Goal: Transaction & Acquisition: Purchase product/service

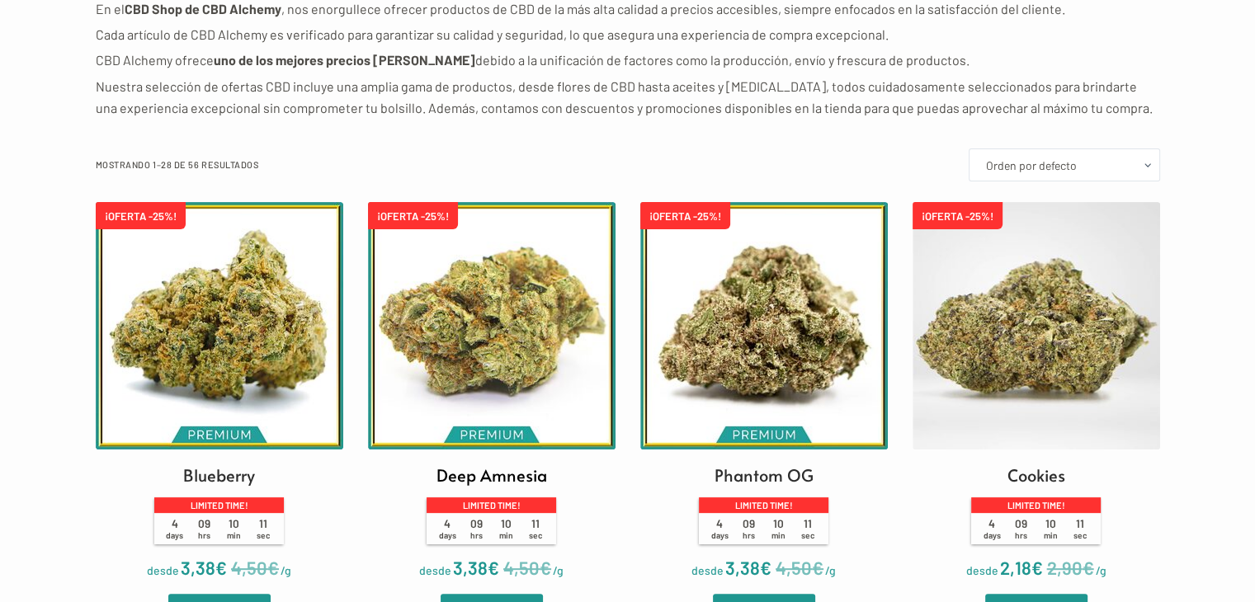
scroll to position [165, 0]
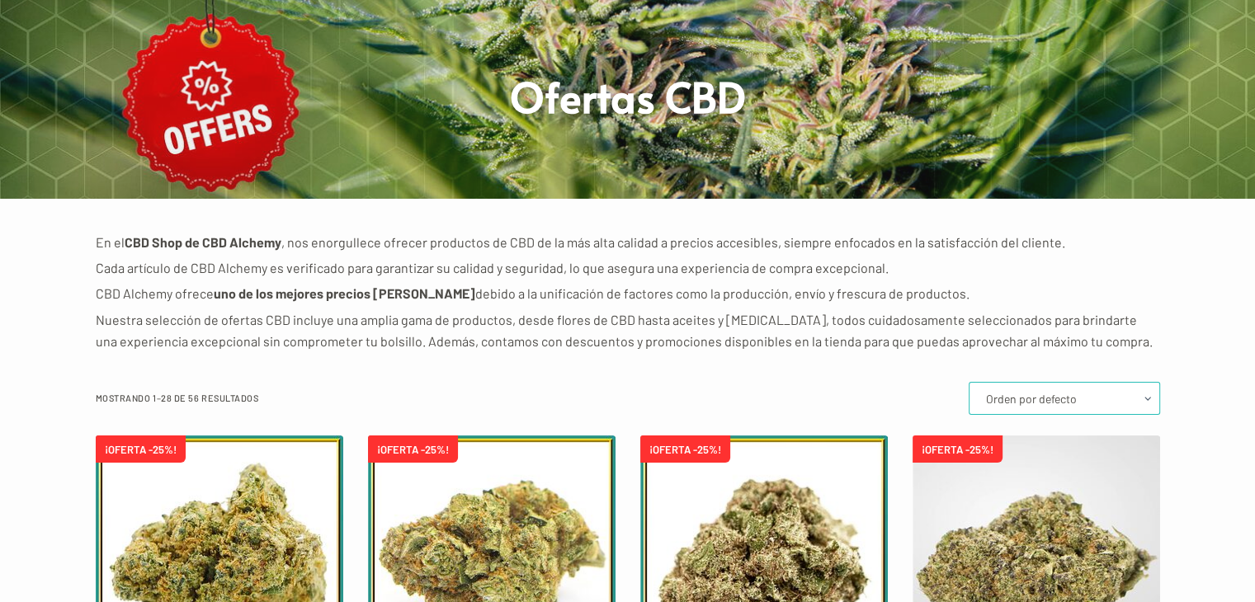
click at [1109, 402] on select "Orden por defecto Ordenar por popularidad Ordenar por los últimos Ordenar por p…" at bounding box center [1063, 398] width 191 height 33
select select "price"
click at [970, 382] on select "Orden por defecto Ordenar por popularidad Ordenar por los últimos Ordenar por p…" at bounding box center [1063, 398] width 191 height 33
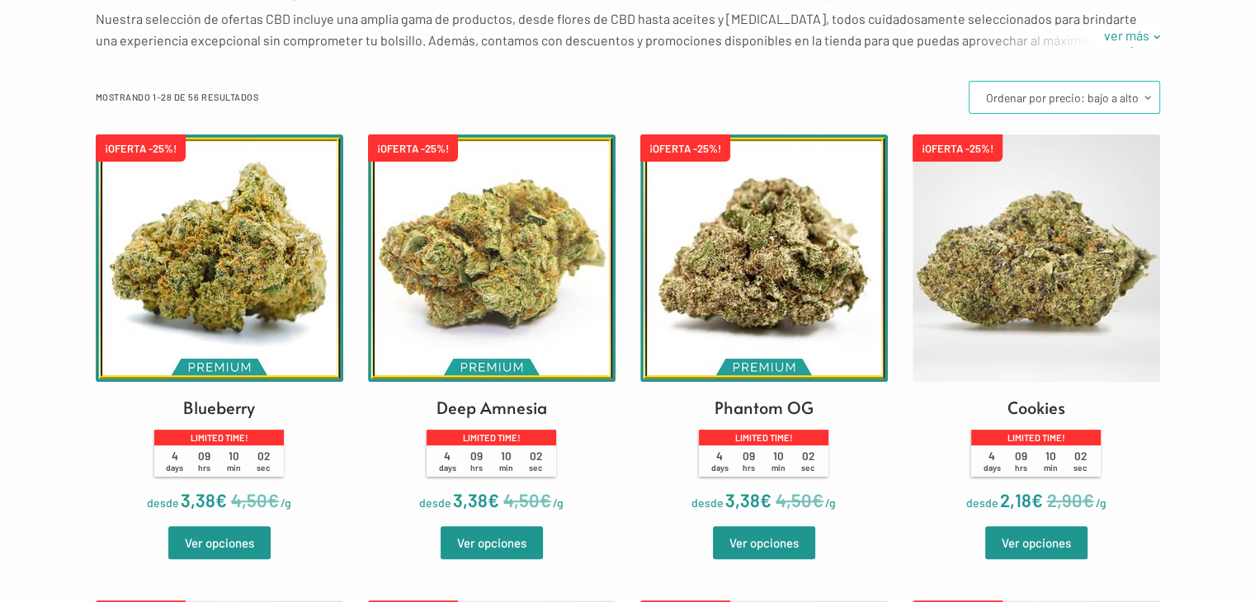
scroll to position [495, 0]
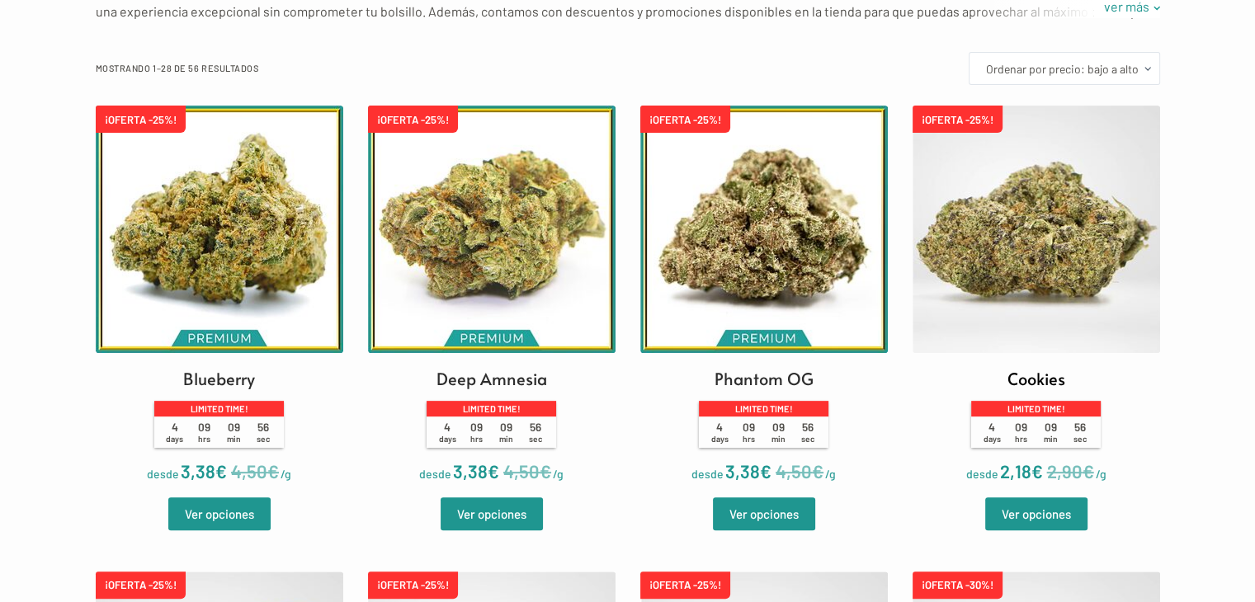
click at [1039, 291] on img at bounding box center [1035, 229] width 247 height 247
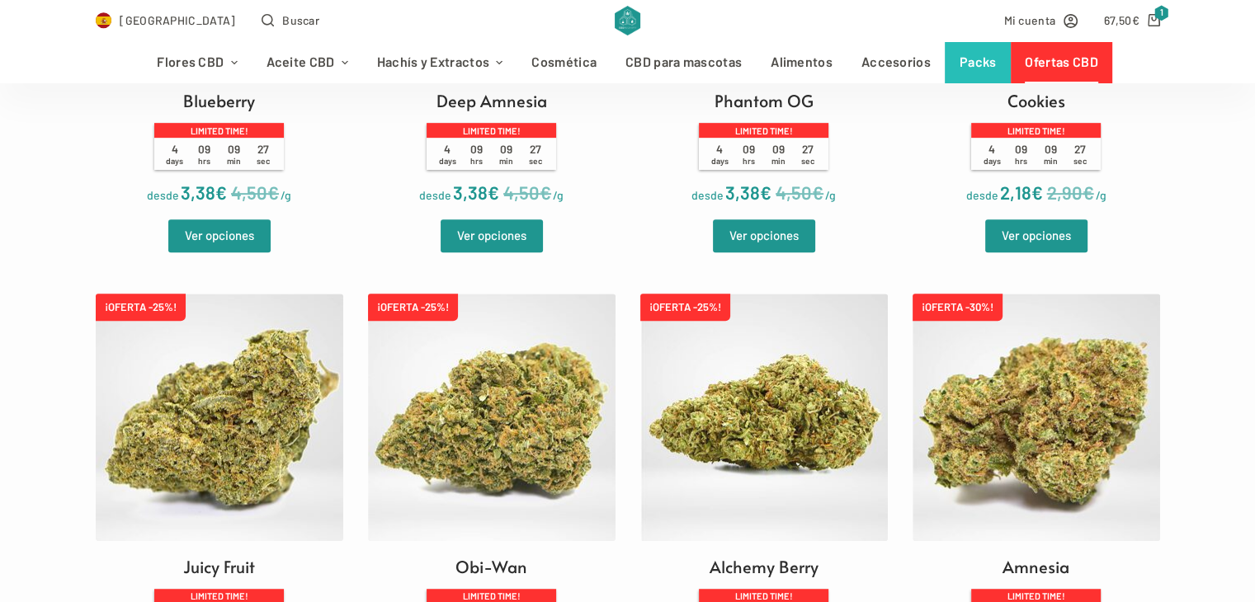
scroll to position [907, 0]
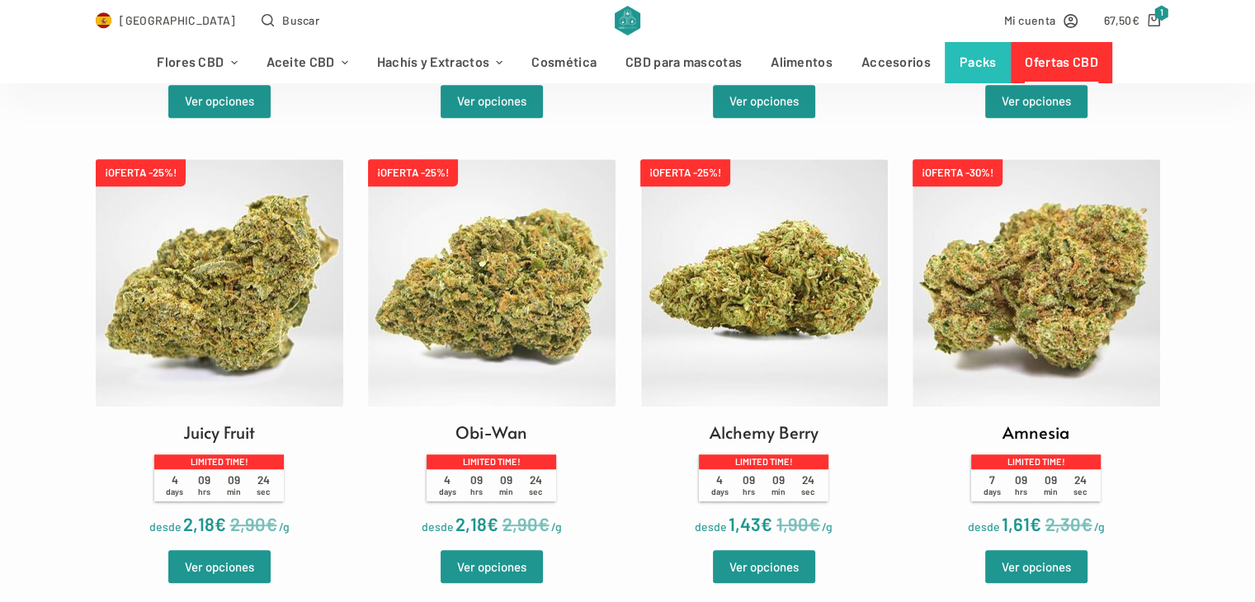
click at [1059, 325] on img at bounding box center [1035, 282] width 247 height 247
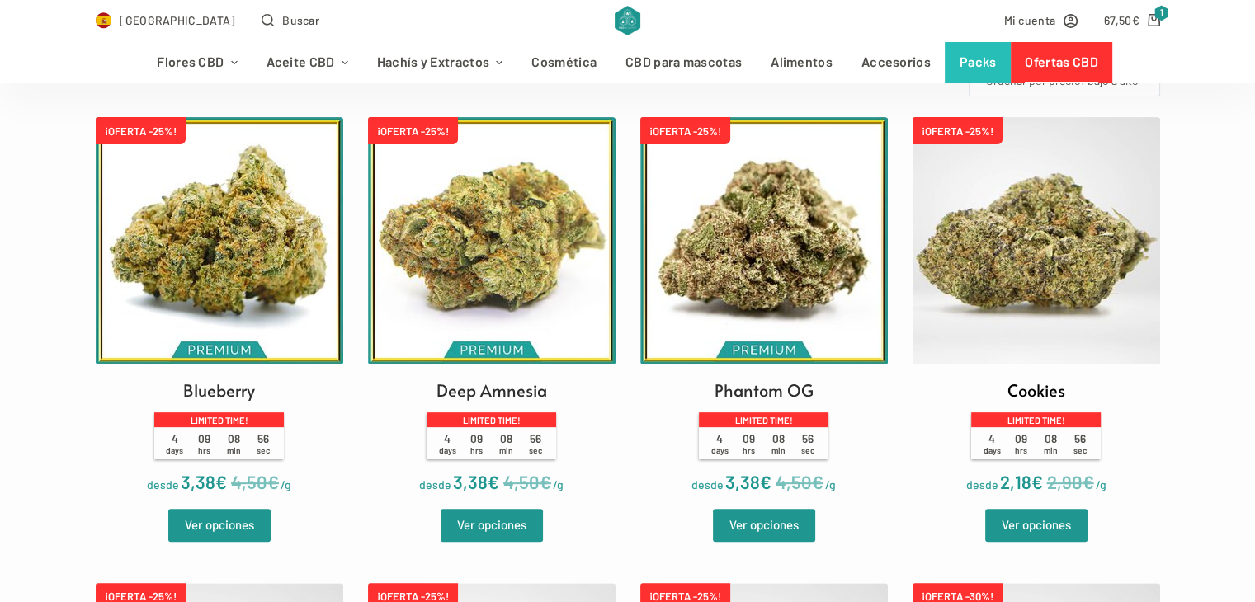
scroll to position [412, 0]
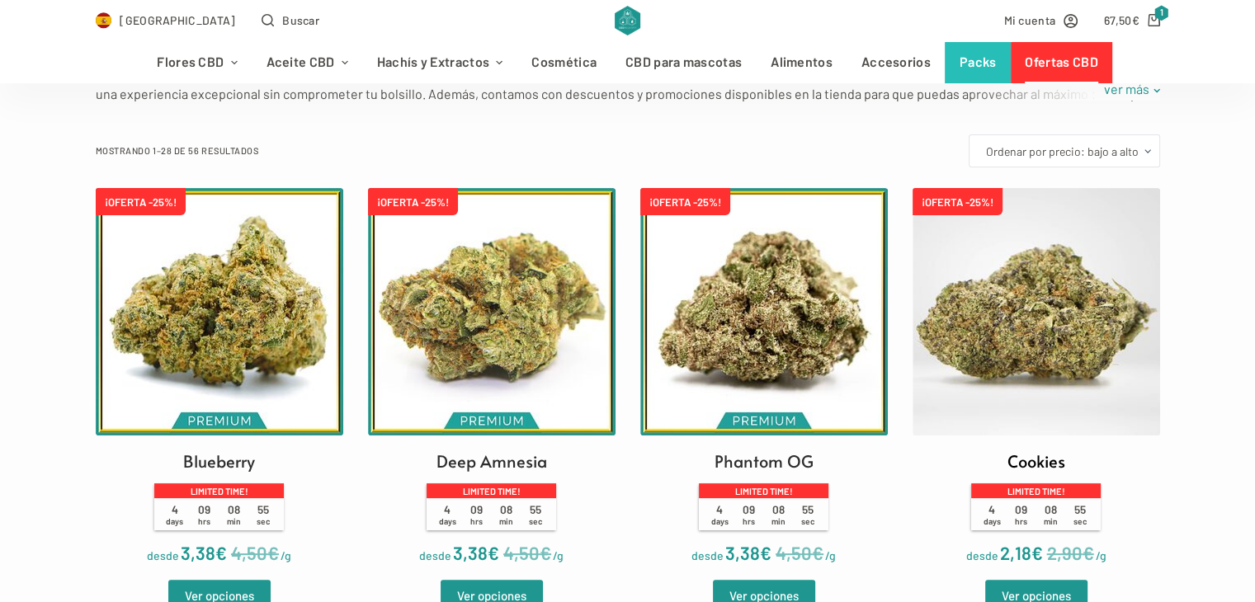
click at [990, 288] on img at bounding box center [1035, 311] width 247 height 247
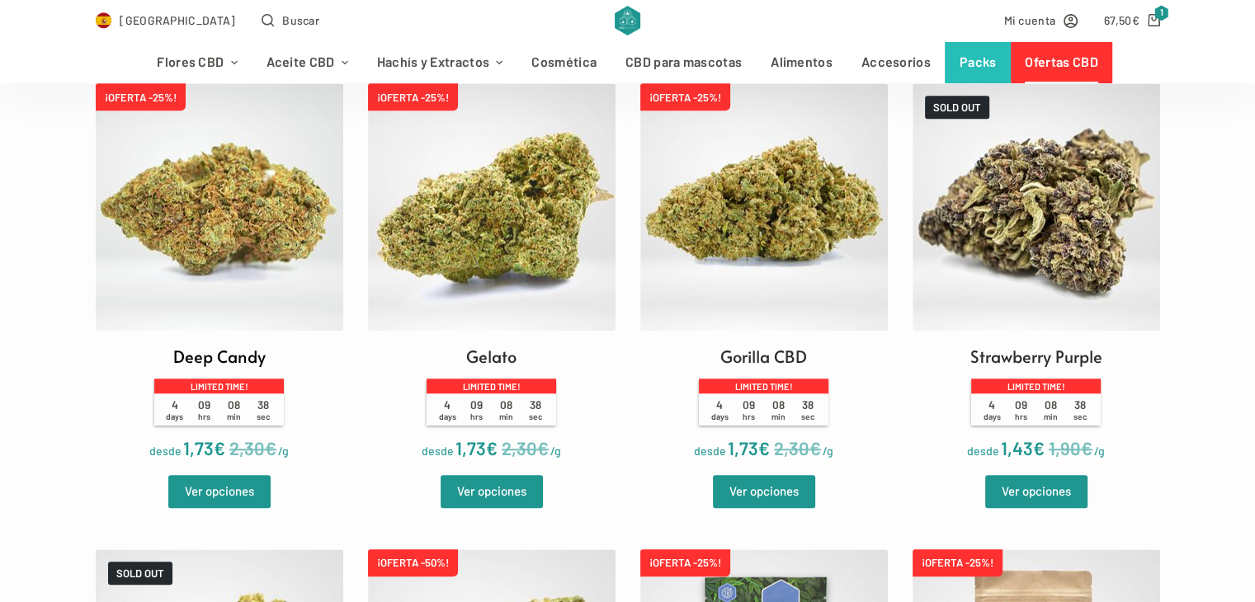
scroll to position [1485, 0]
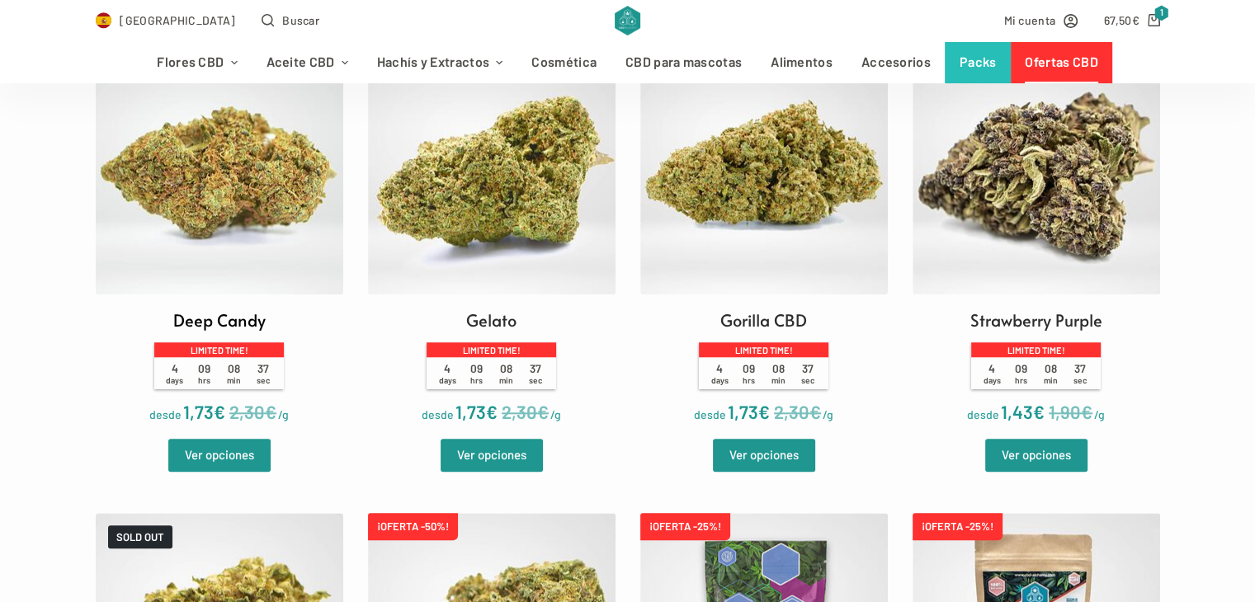
click at [224, 224] on img at bounding box center [219, 170] width 247 height 247
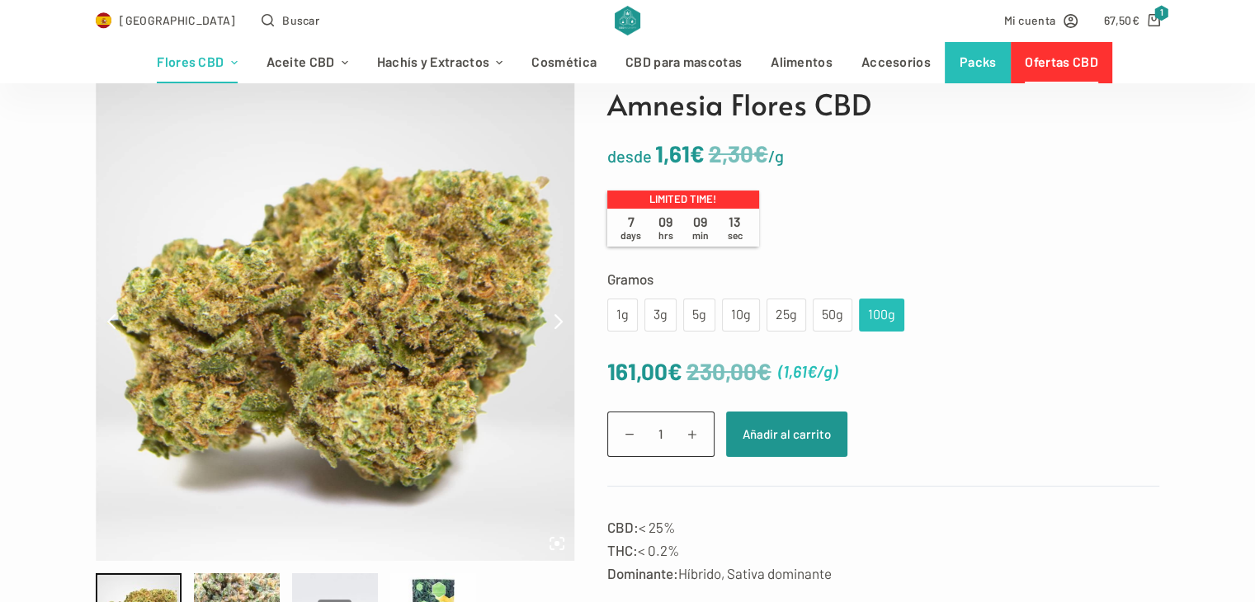
scroll to position [165, 0]
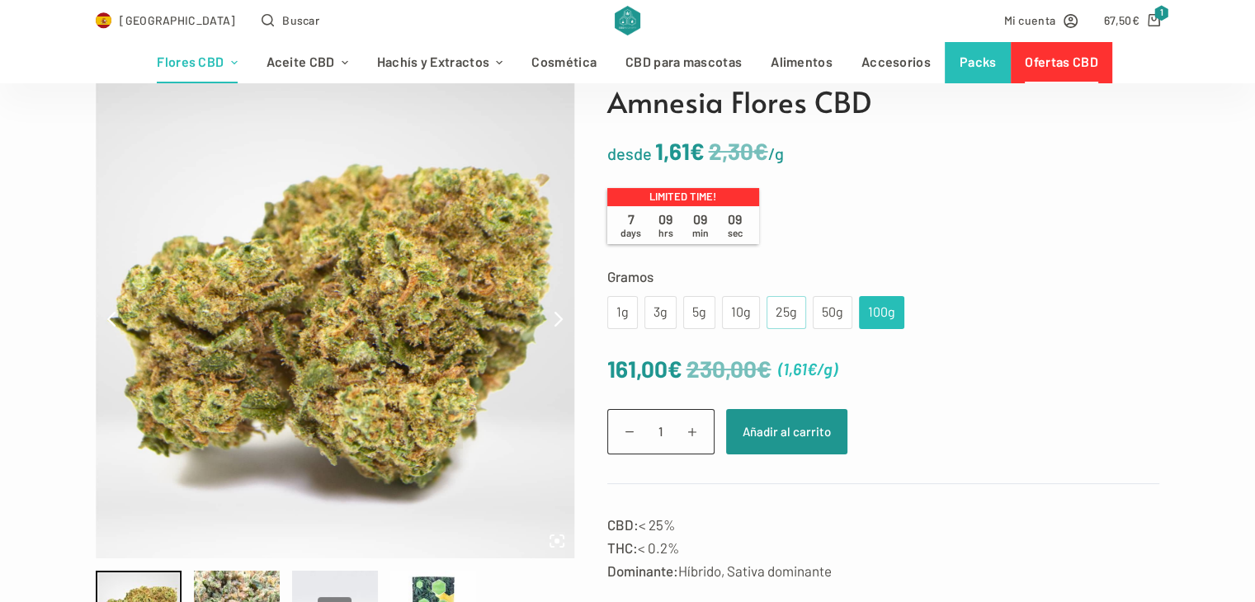
click at [778, 319] on div "25g" at bounding box center [786, 312] width 20 height 21
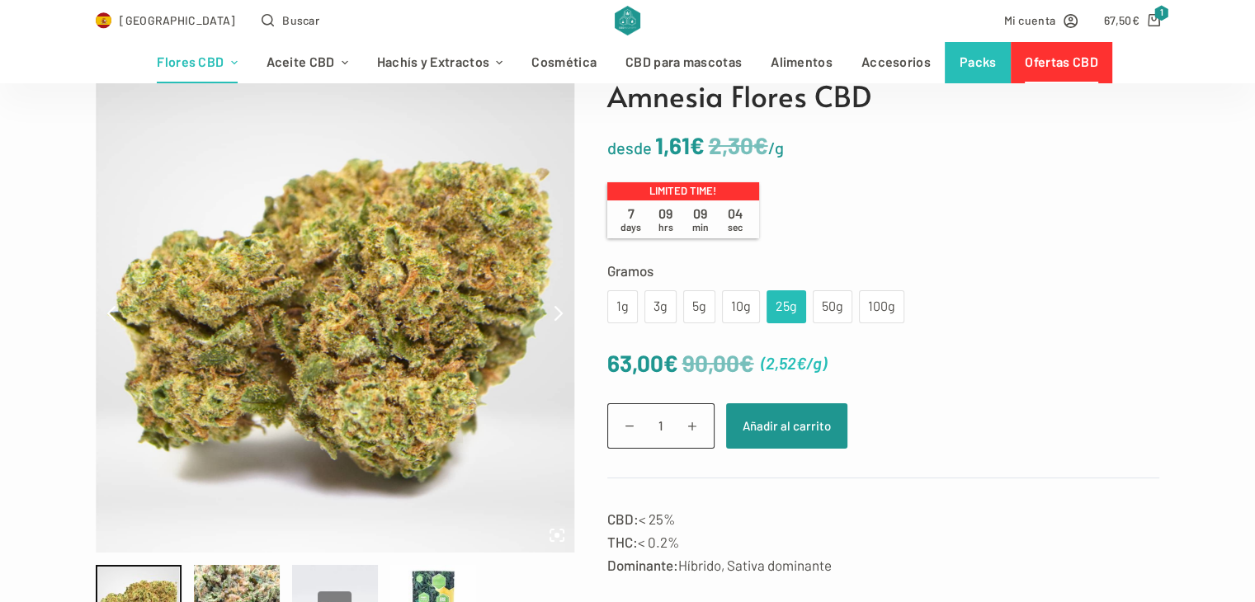
scroll to position [0, 0]
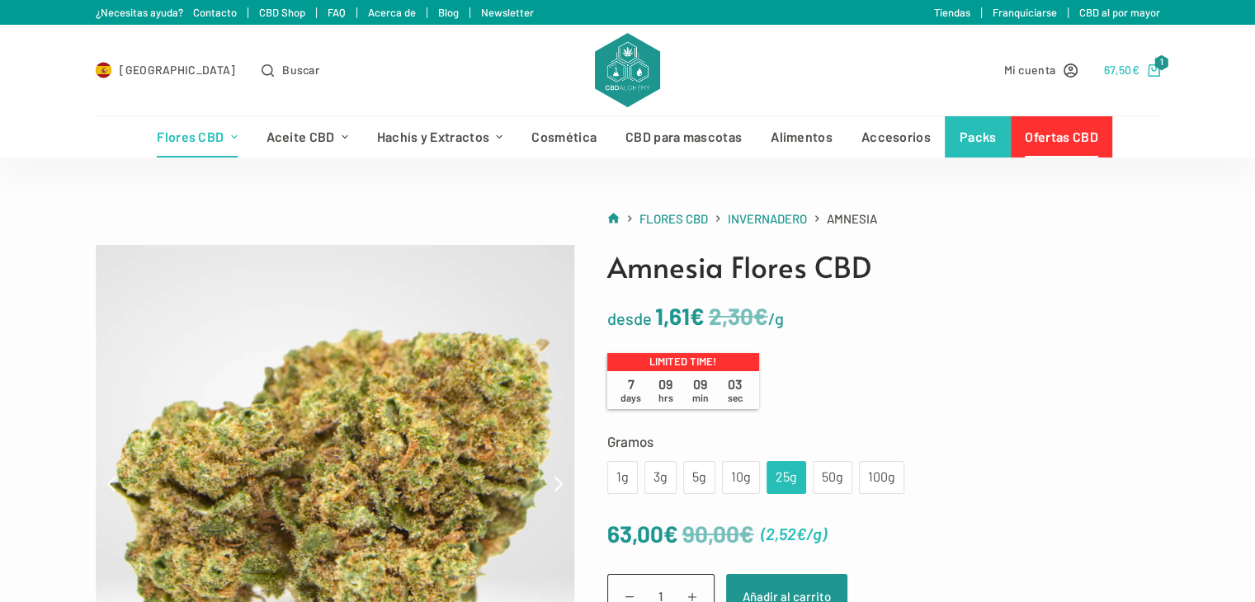
click at [1152, 67] on icon "Carro de compra" at bounding box center [1153, 70] width 12 height 12
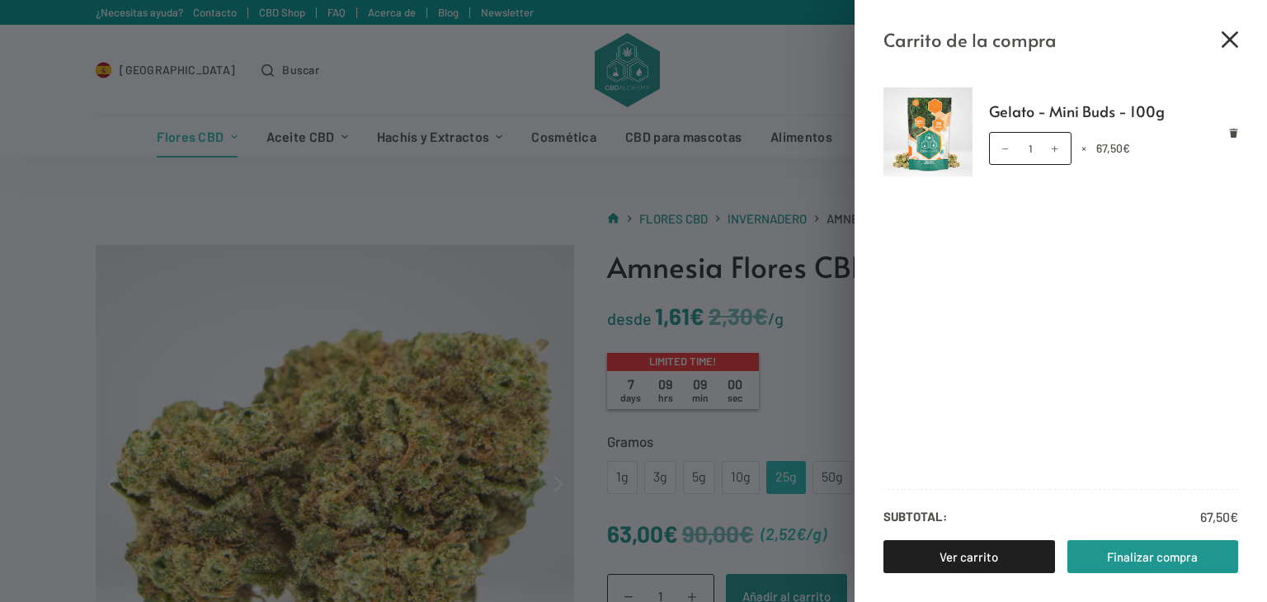
click at [1227, 40] on icon "Cerrar el cajón del carrito" at bounding box center [1230, 39] width 16 height 16
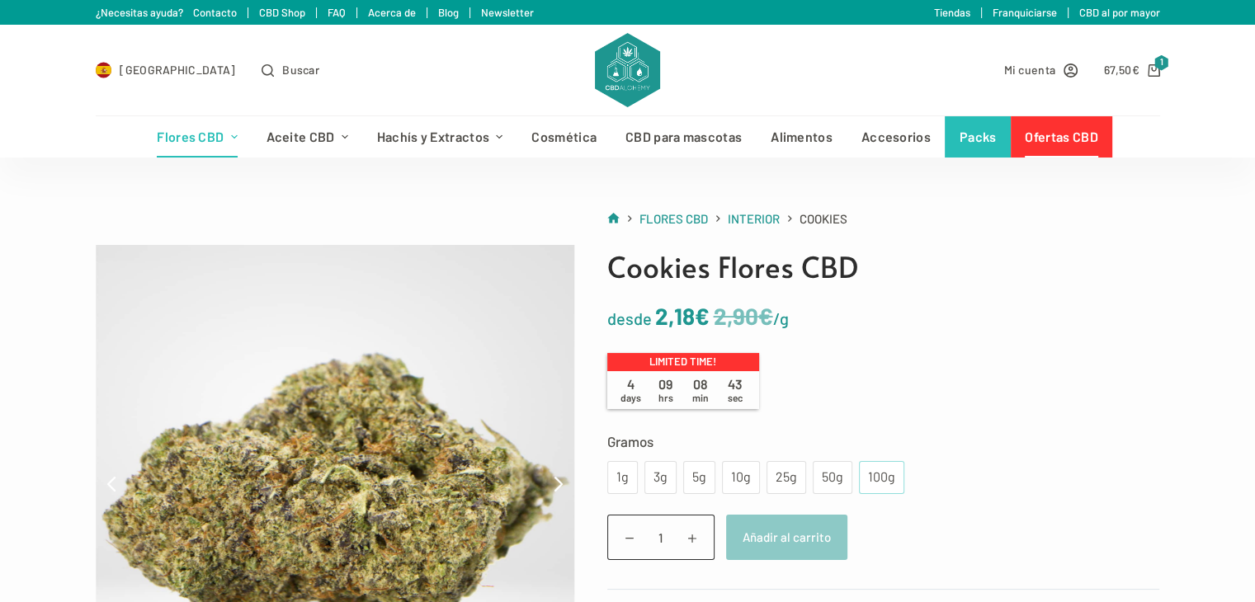
click at [869, 478] on div "100g" at bounding box center [882, 477] width 26 height 21
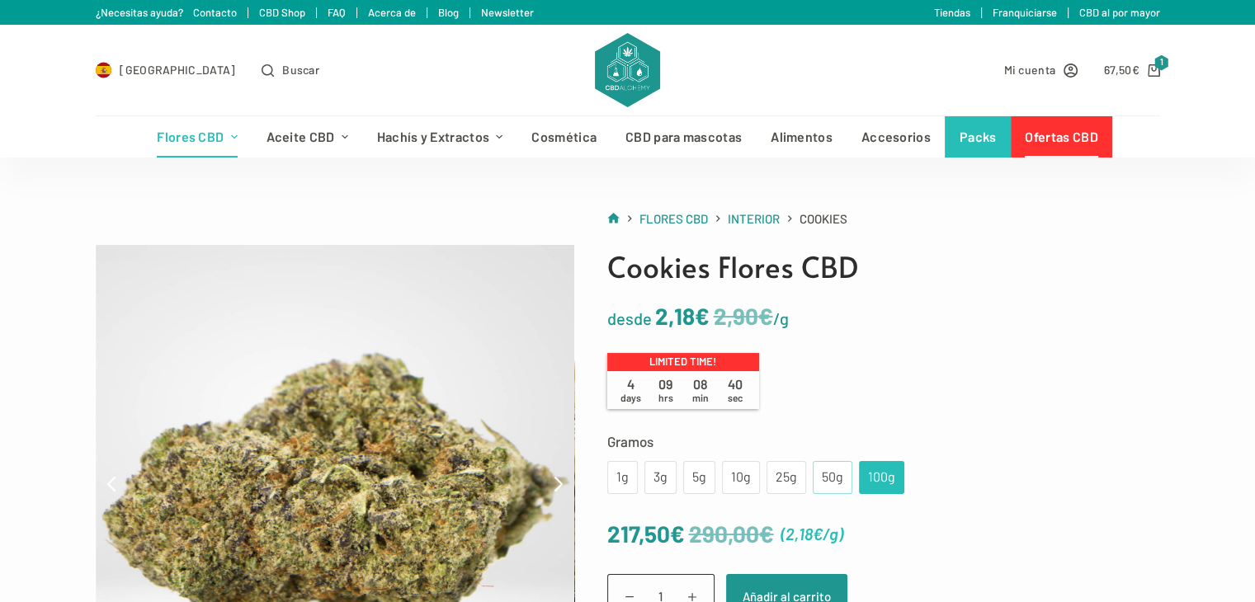
drag, startPoint x: 821, startPoint y: 483, endPoint x: 814, endPoint y: 474, distance: 10.6
click at [822, 483] on div "50g" at bounding box center [832, 477] width 20 height 21
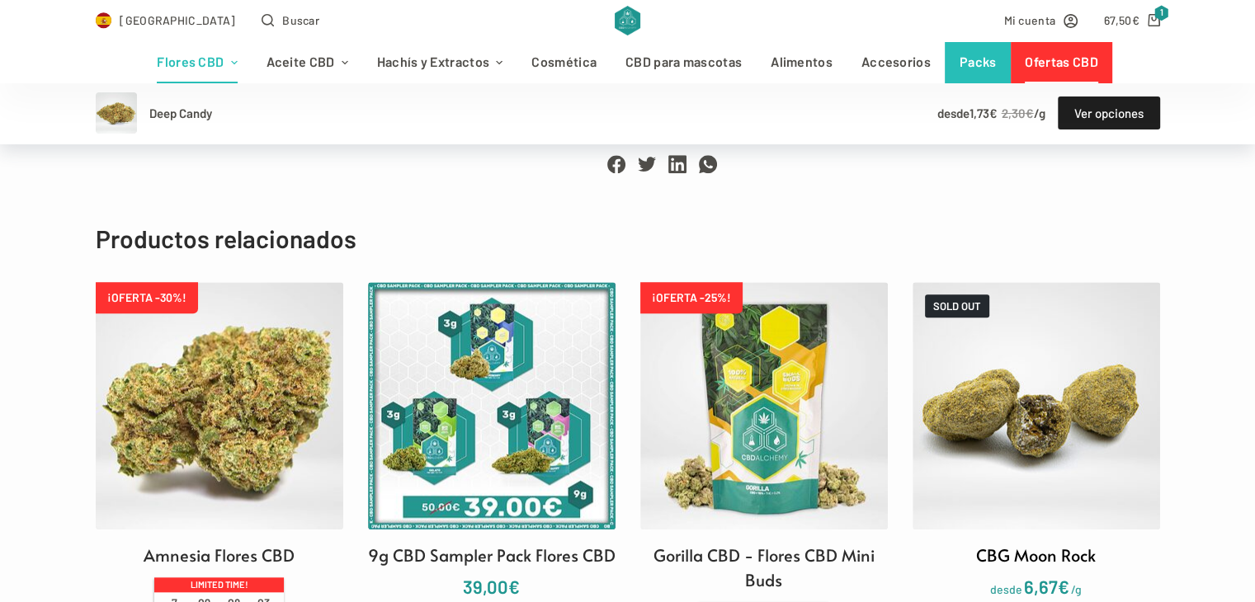
scroll to position [1567, 0]
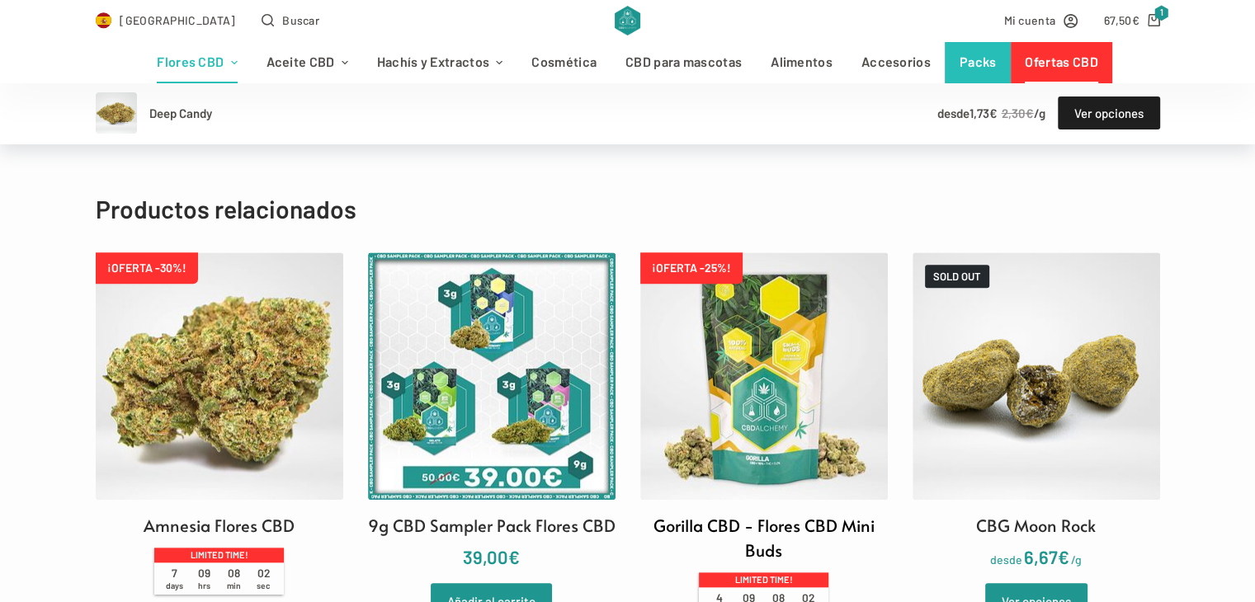
click at [746, 369] on img at bounding box center [763, 375] width 247 height 247
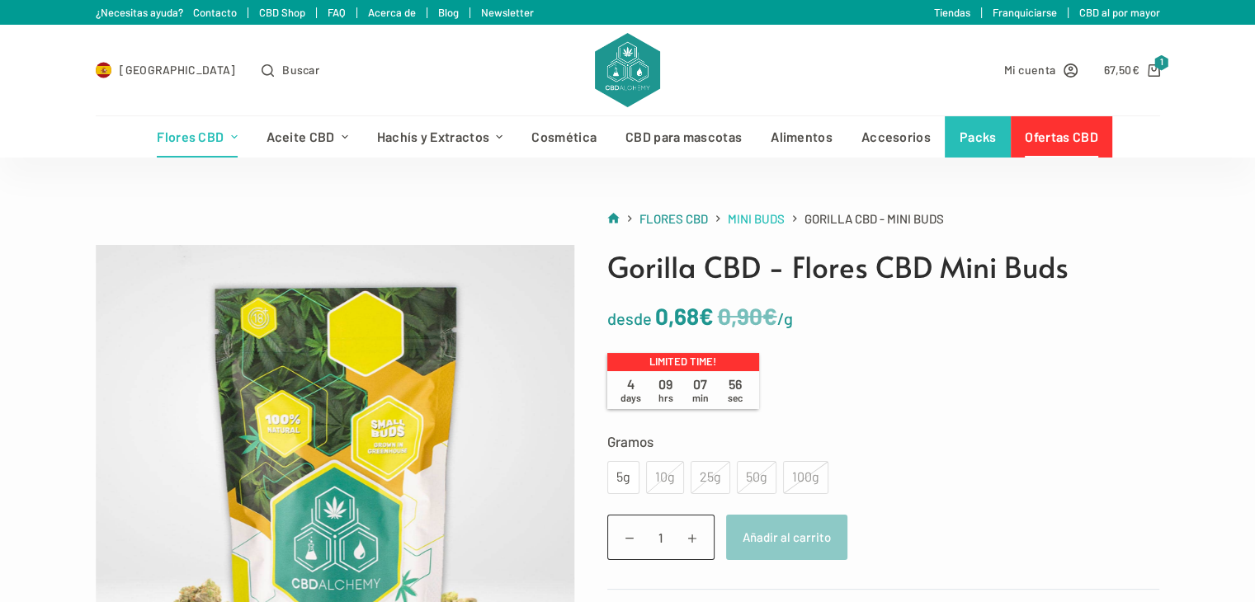
click at [742, 220] on span "Mini Buds" at bounding box center [756, 218] width 57 height 15
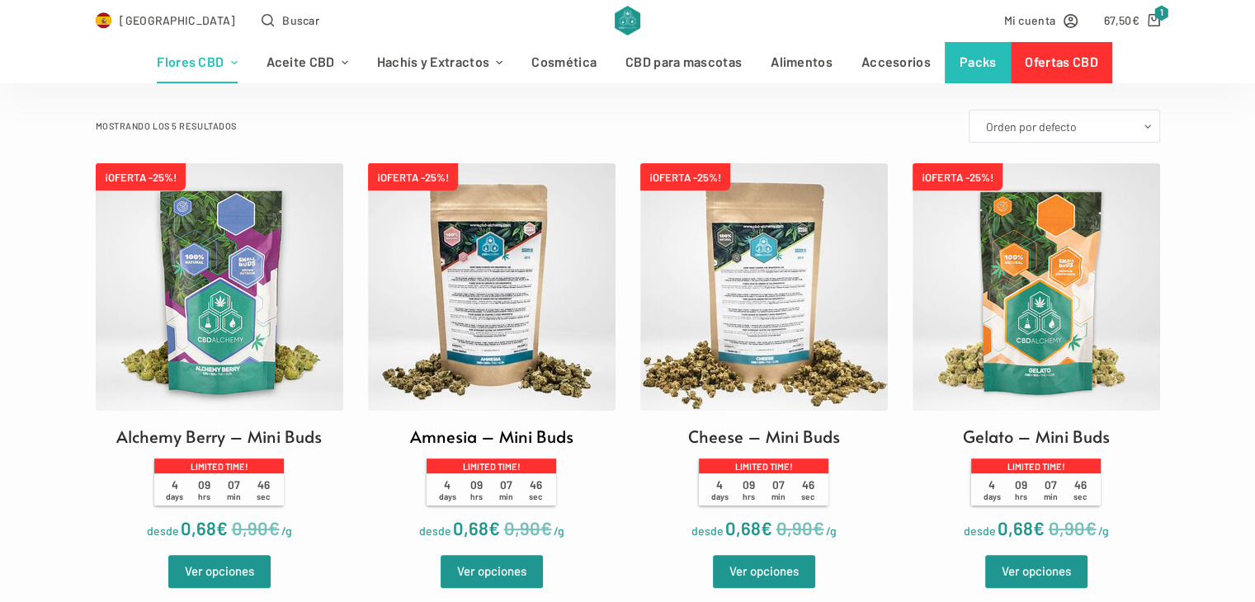
scroll to position [412, 0]
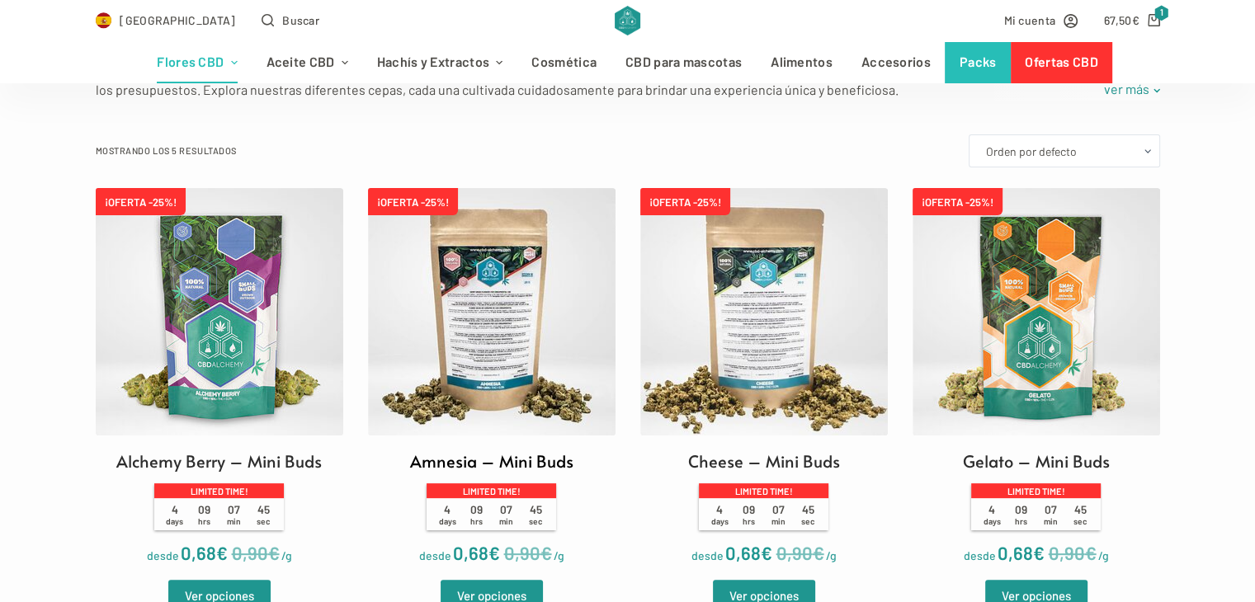
click at [511, 327] on img at bounding box center [491, 311] width 247 height 247
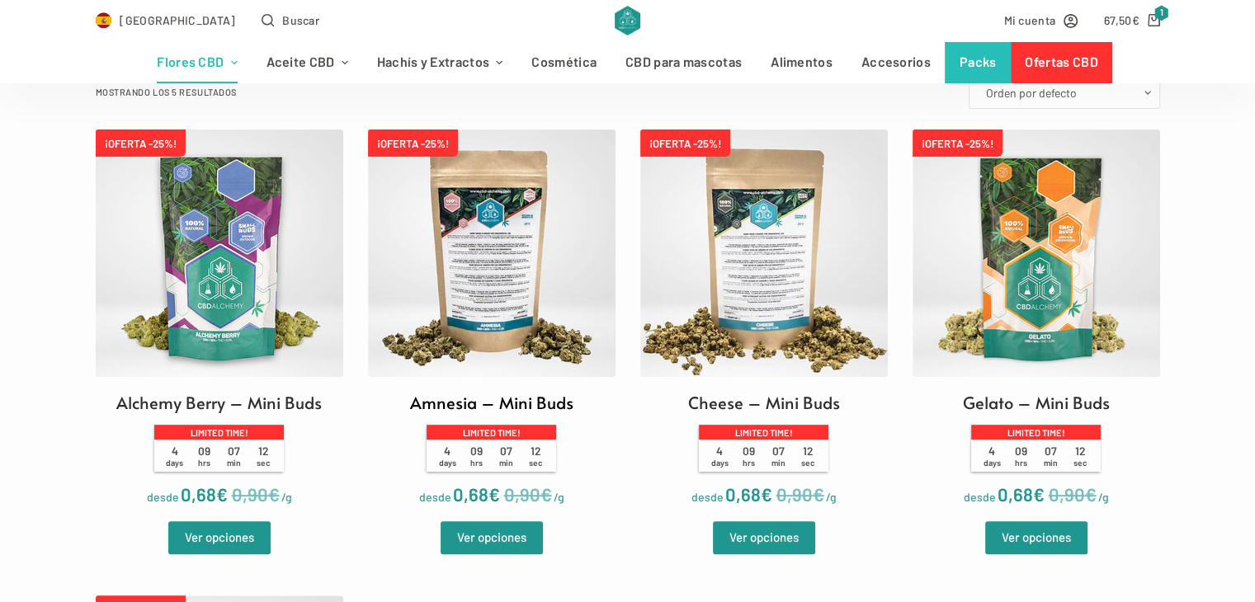
scroll to position [577, 0]
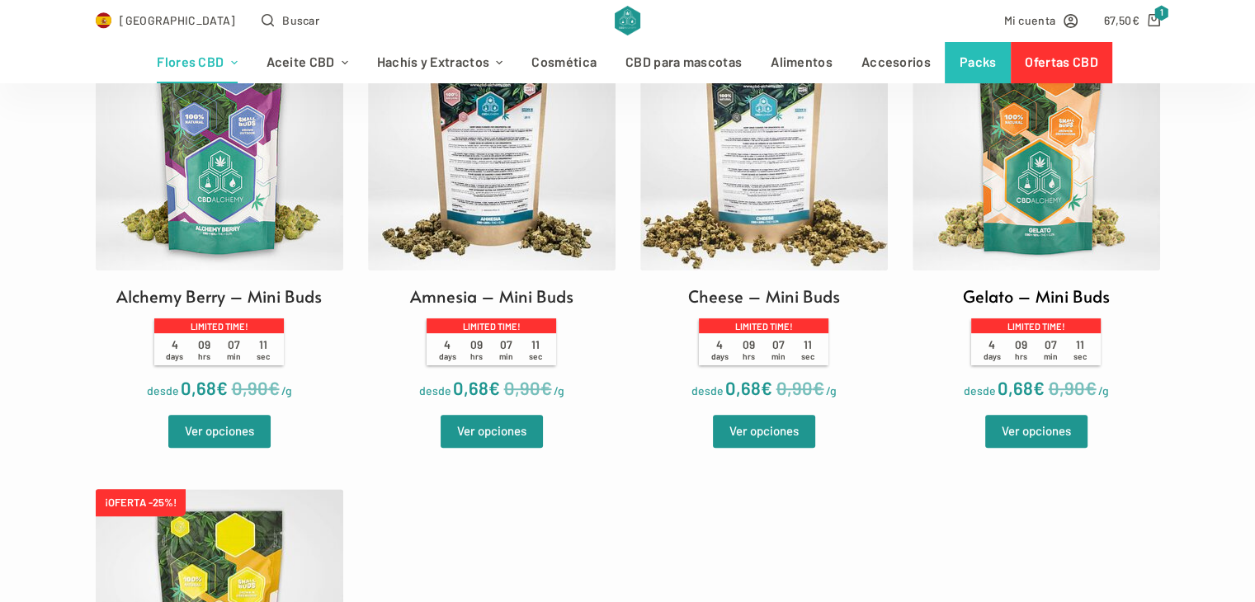
click at [1019, 198] on img at bounding box center [1035, 146] width 247 height 247
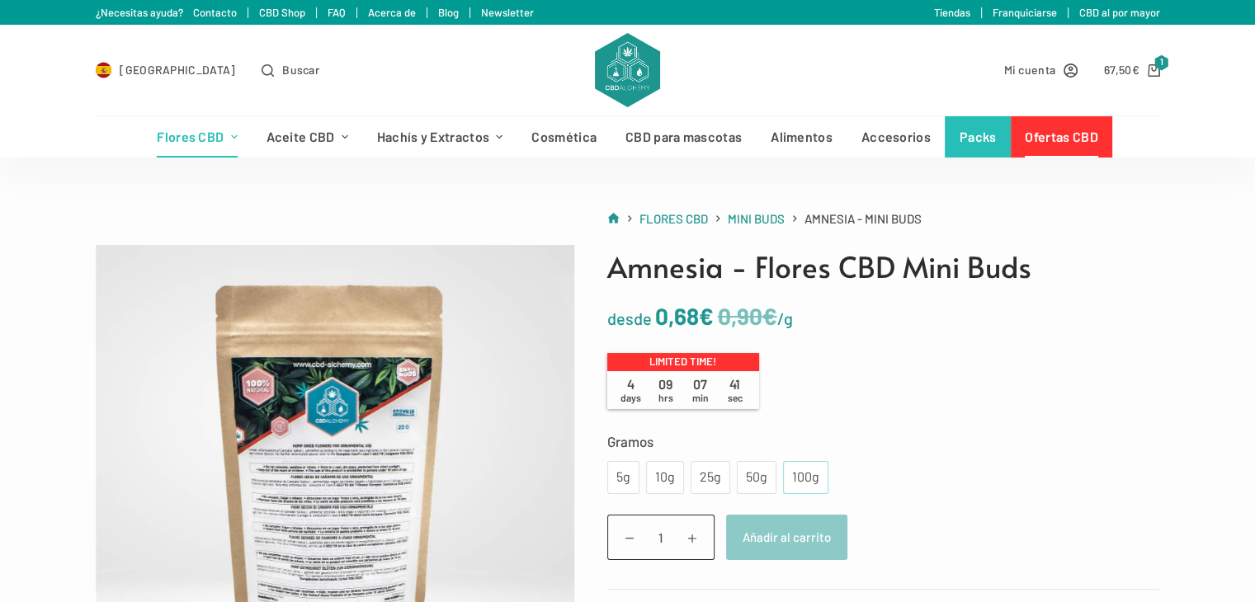
click at [795, 473] on div "100g" at bounding box center [806, 477] width 26 height 21
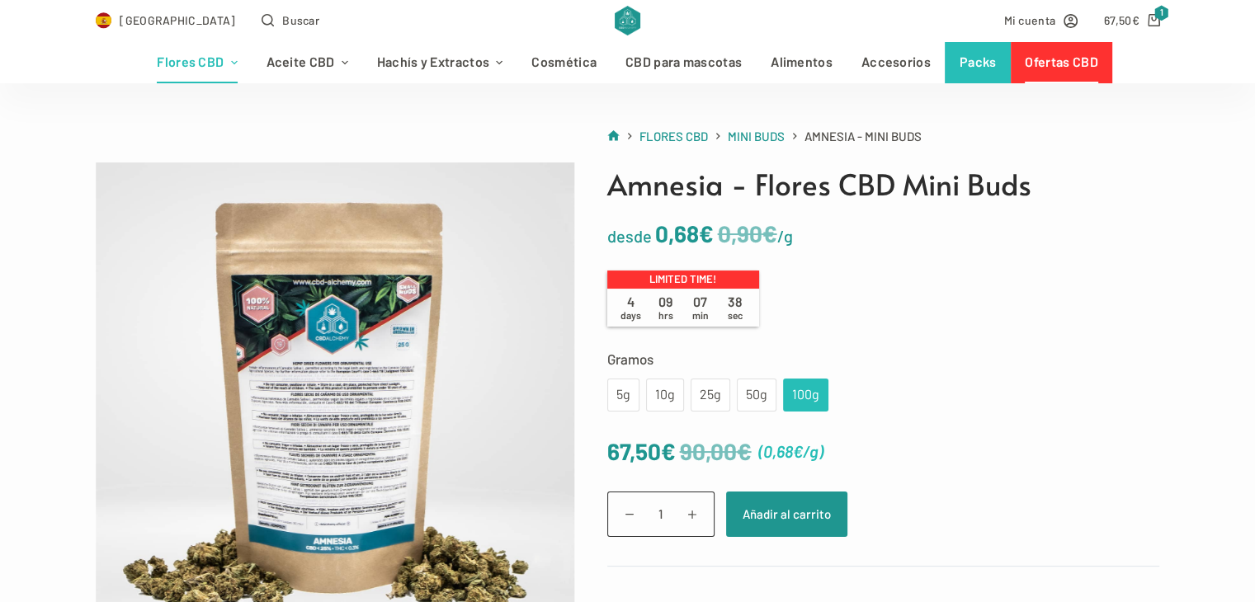
scroll to position [247, 0]
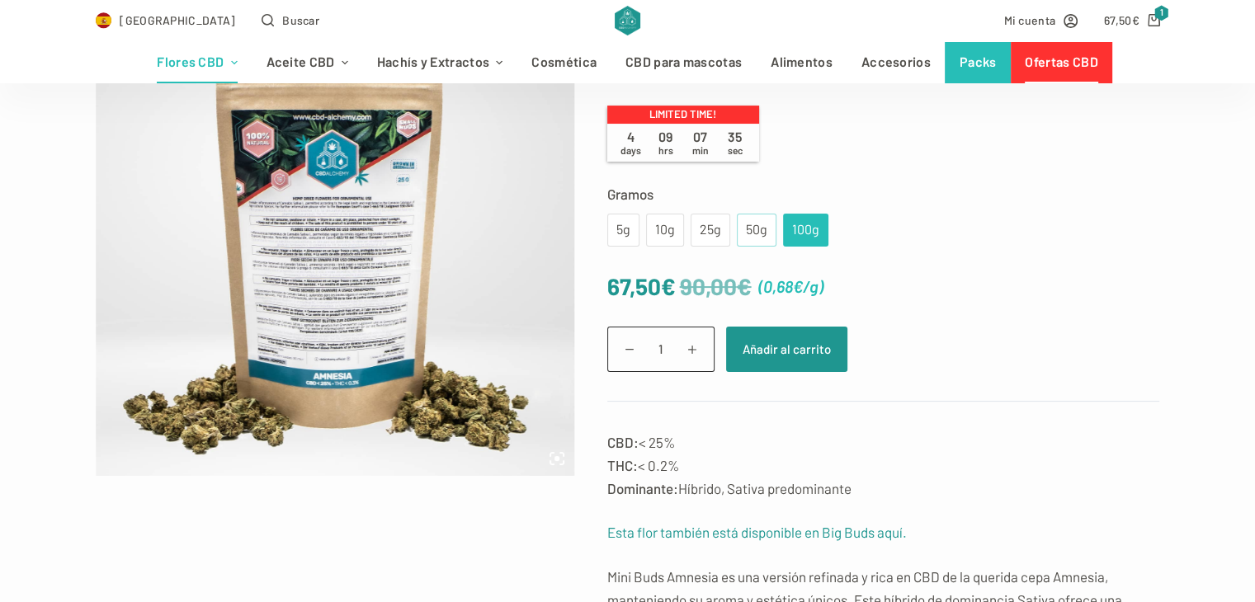
click at [758, 235] on div "50g" at bounding box center [757, 229] width 20 height 21
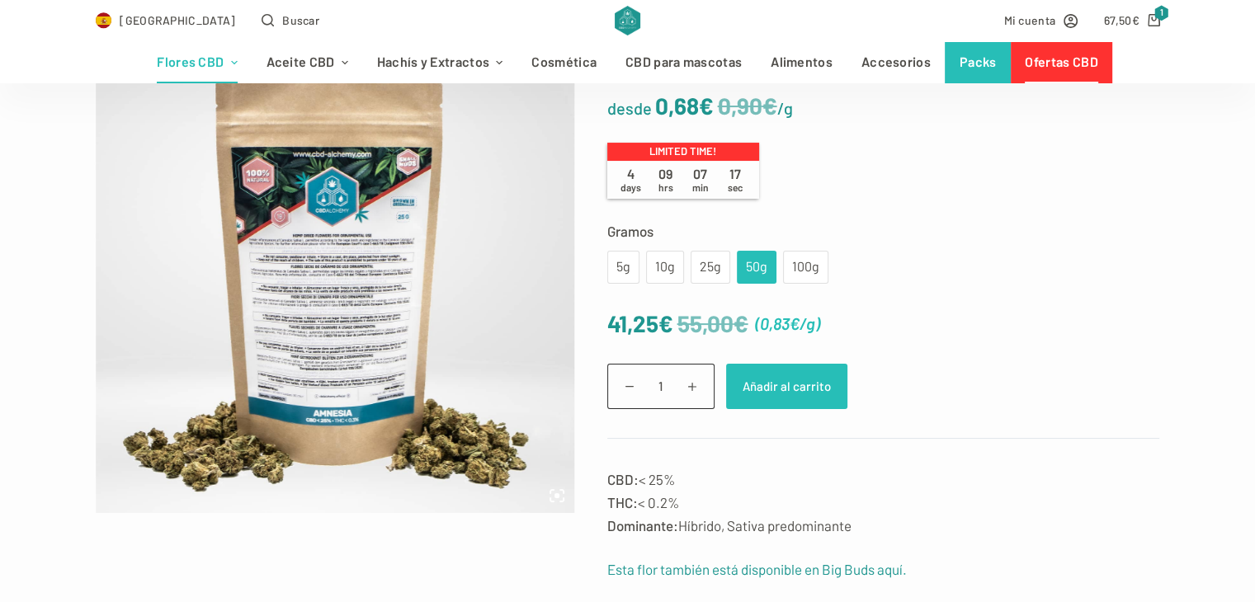
scroll to position [0, 0]
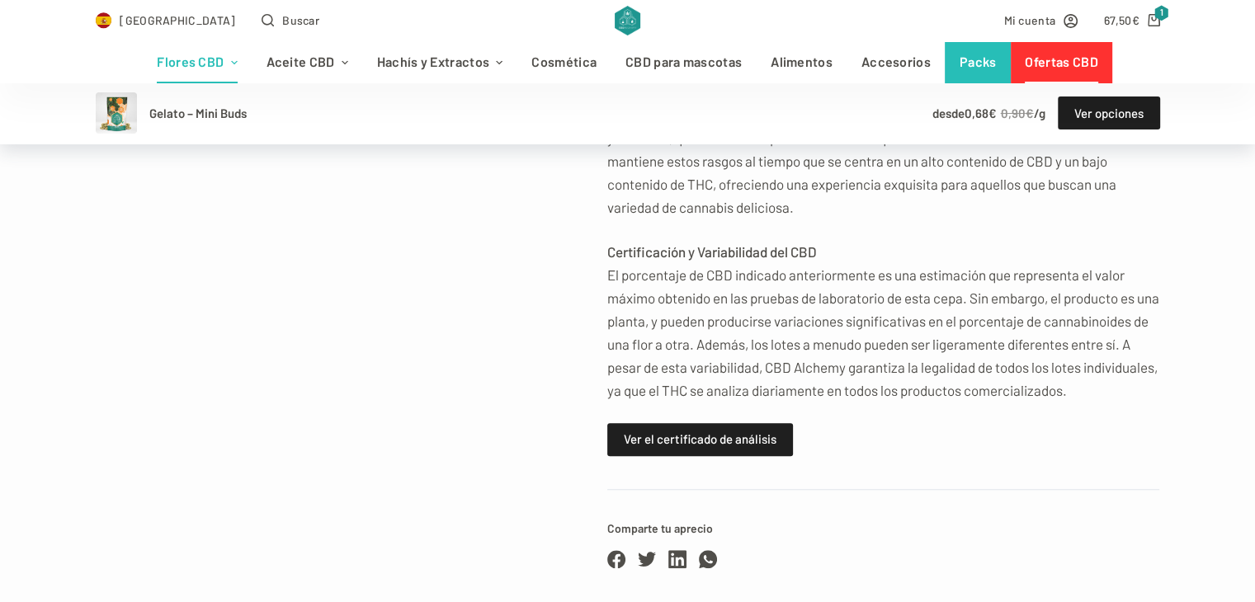
scroll to position [1237, 0]
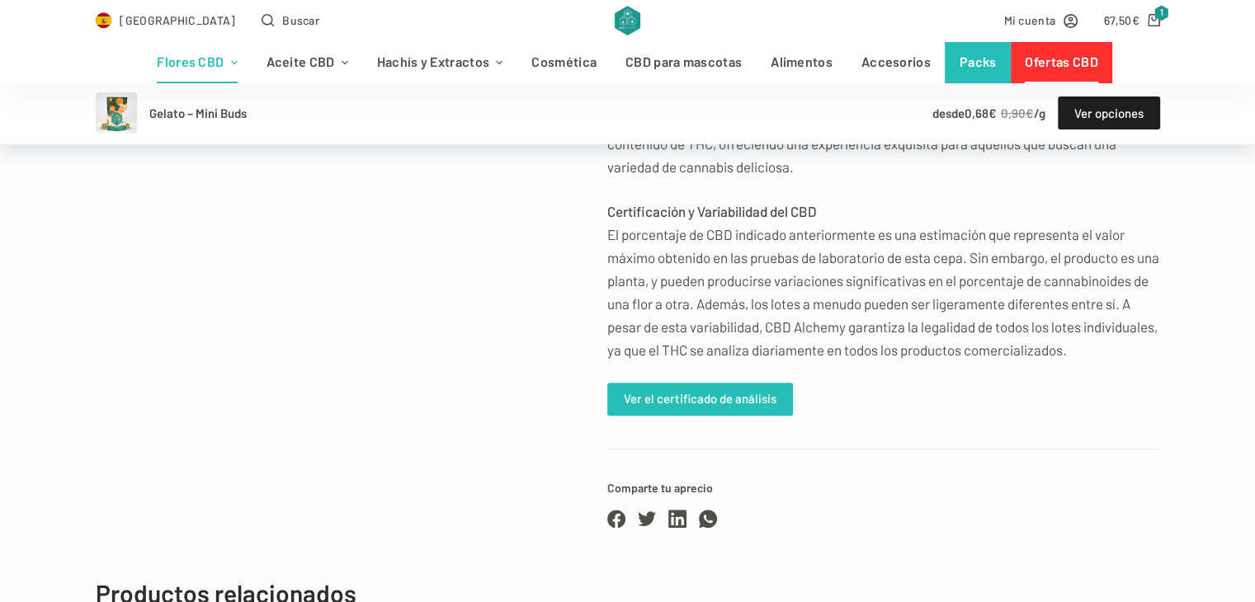
click at [645, 416] on link "Ver el certificado de análisis" at bounding box center [700, 399] width 186 height 33
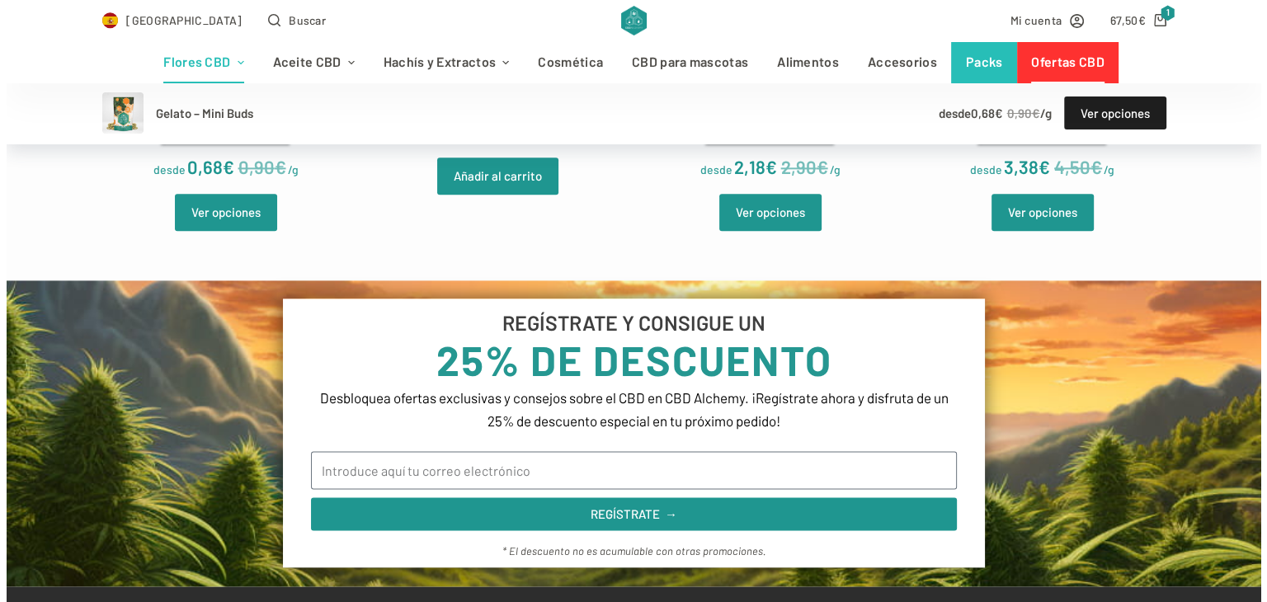
scroll to position [2062, 0]
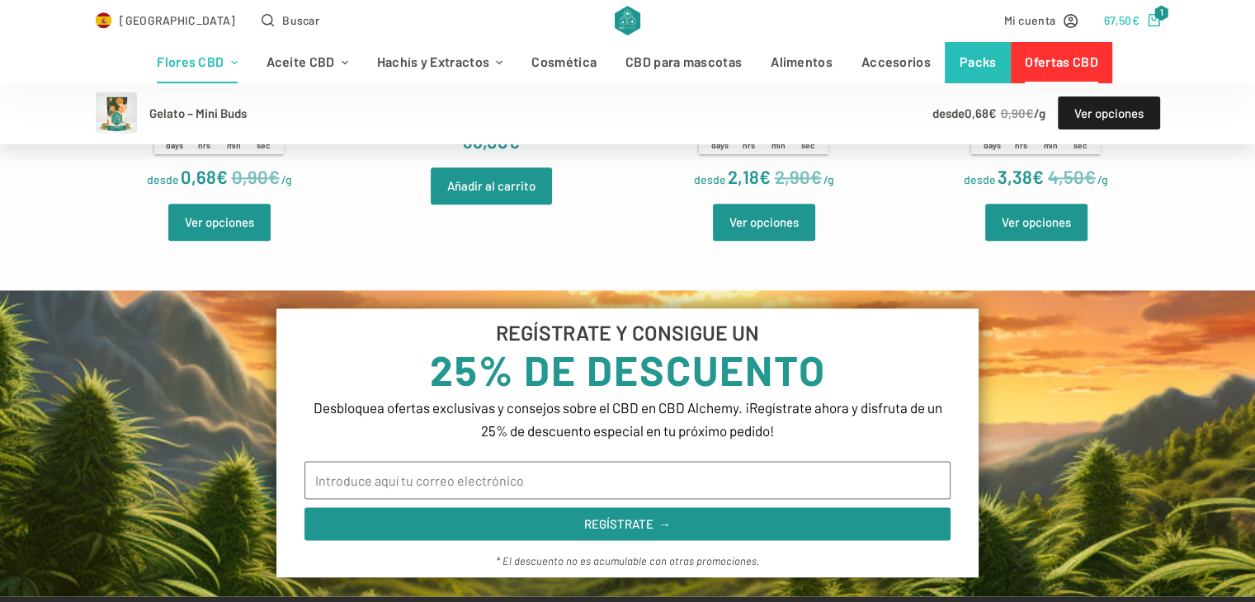
click at [1152, 16] on icon "Carro de compra" at bounding box center [1153, 20] width 12 height 12
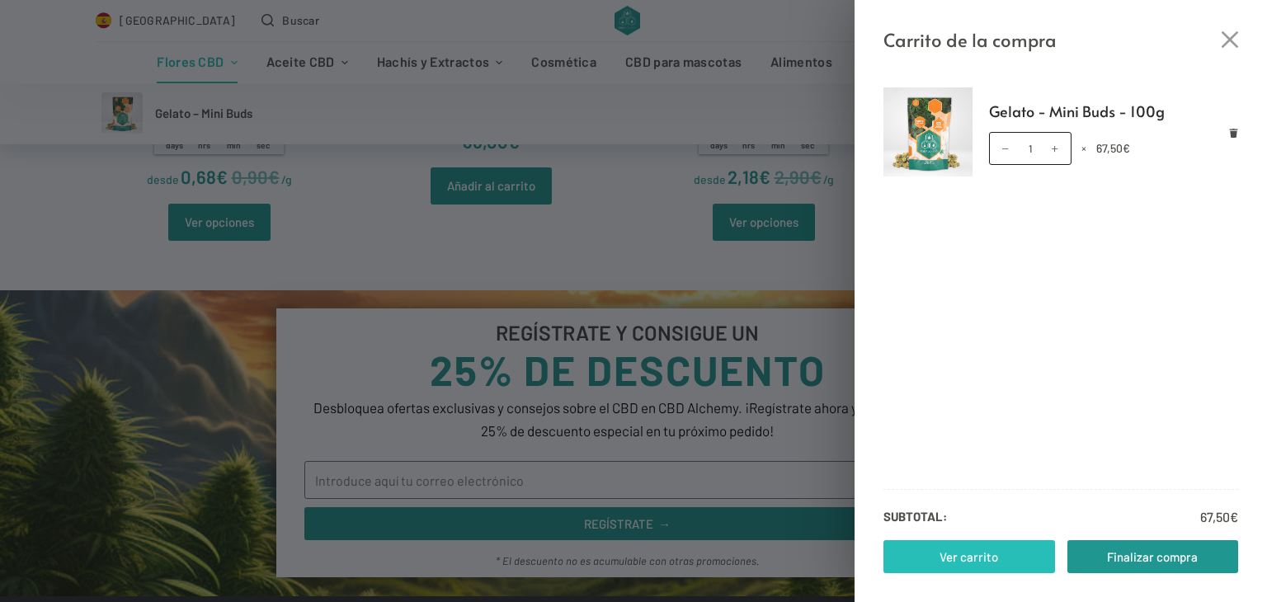
click at [918, 554] on link "Ver carrito" at bounding box center [969, 556] width 172 height 33
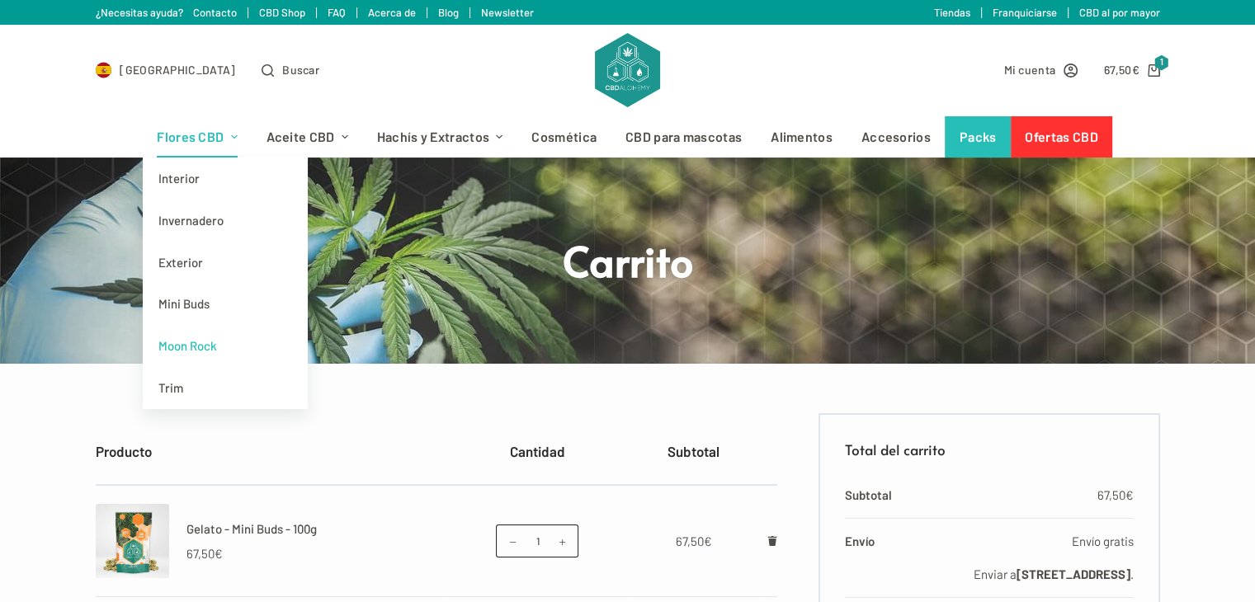
click at [177, 344] on link "Moon Rock" at bounding box center [225, 346] width 165 height 42
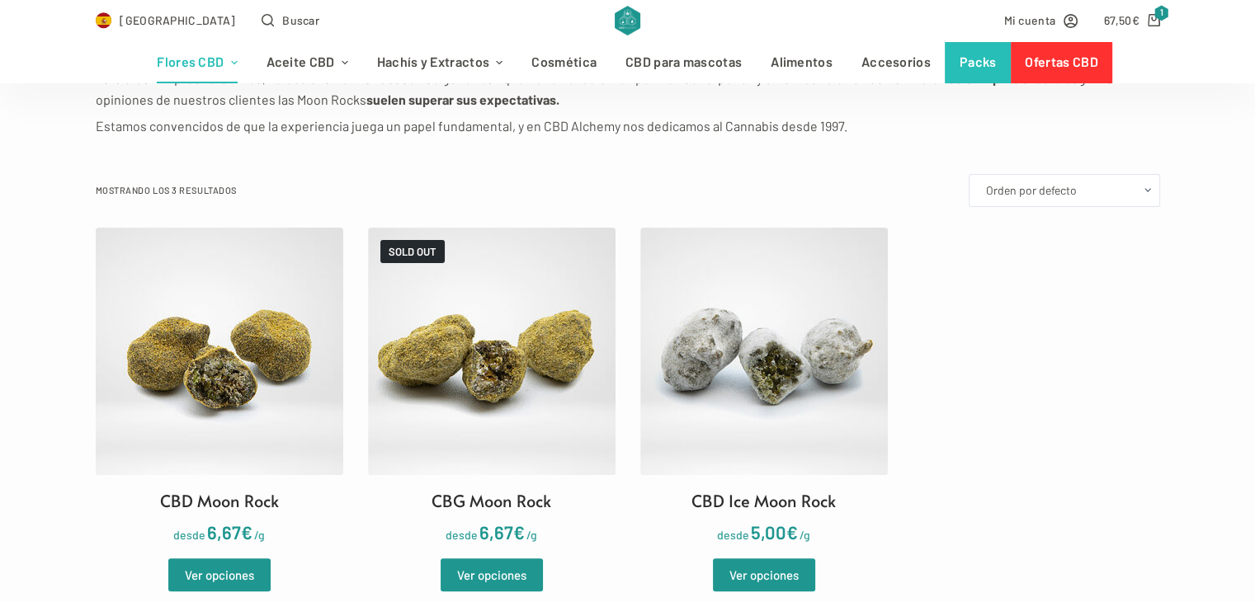
scroll to position [330, 0]
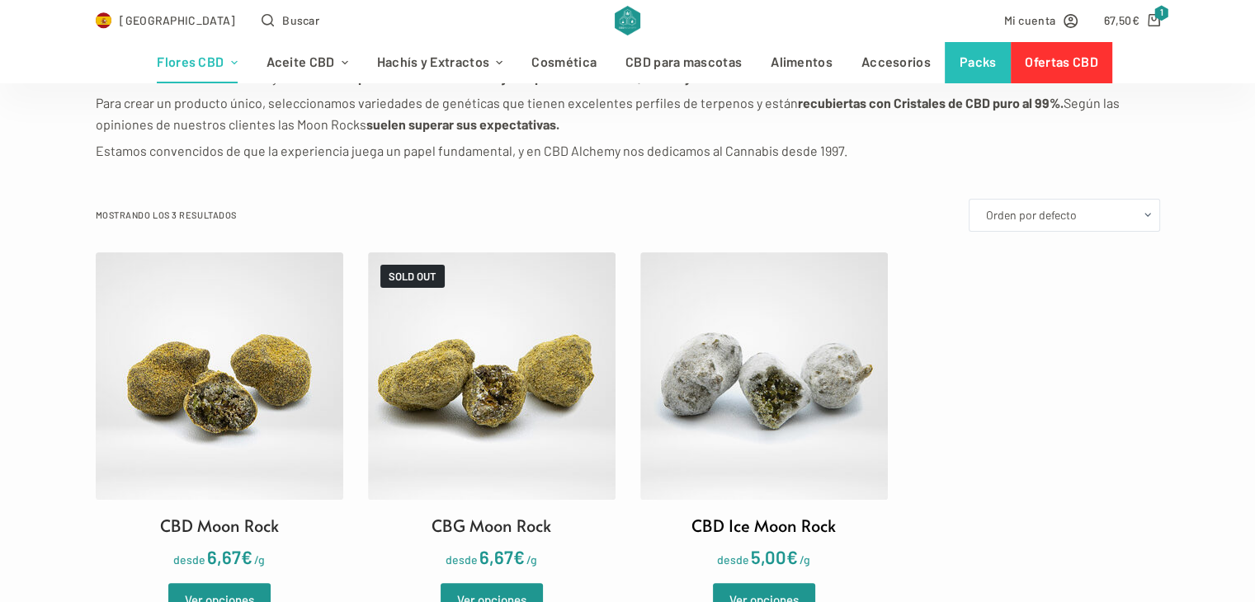
click at [814, 389] on img at bounding box center [763, 375] width 247 height 247
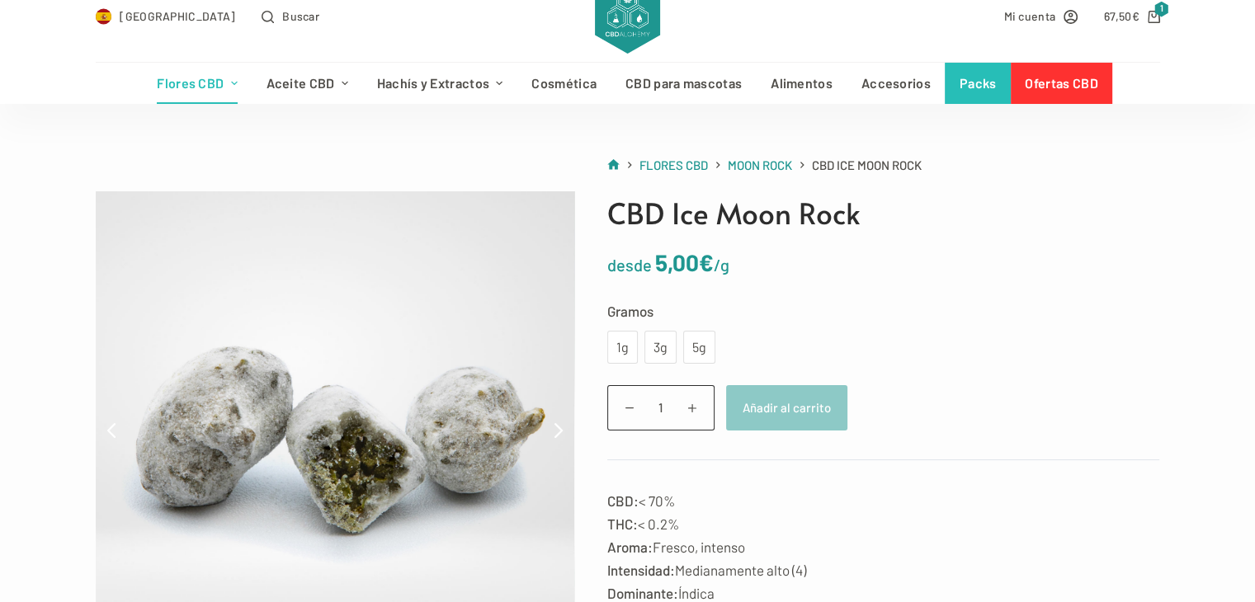
scroll to position [82, 0]
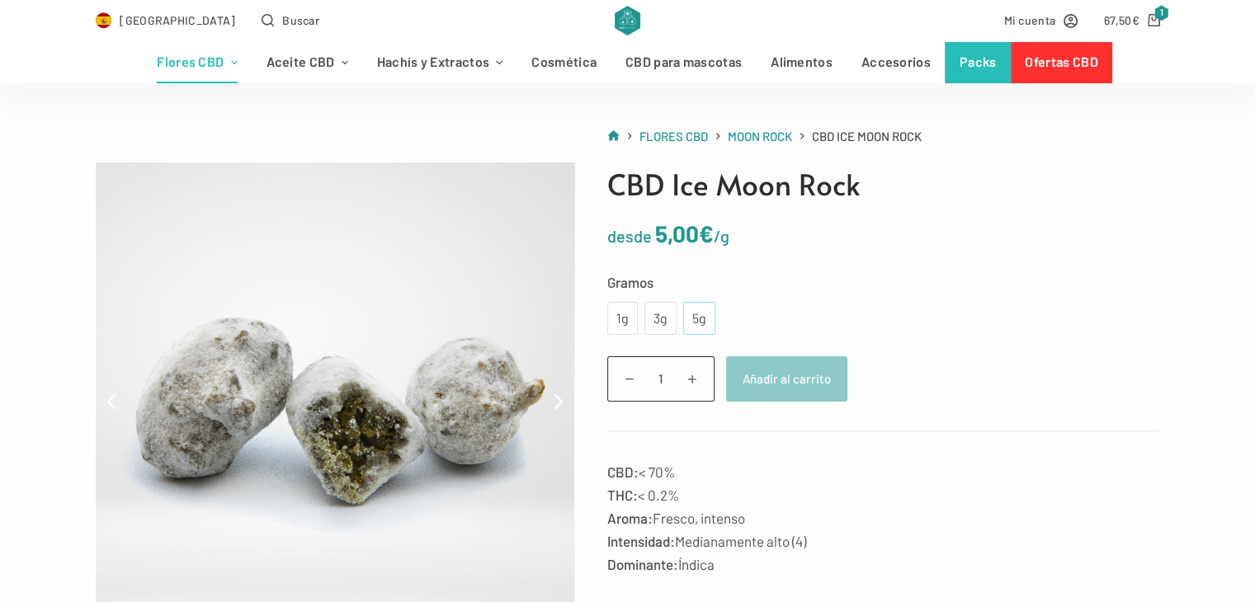
click at [694, 318] on div "5g" at bounding box center [699, 318] width 12 height 21
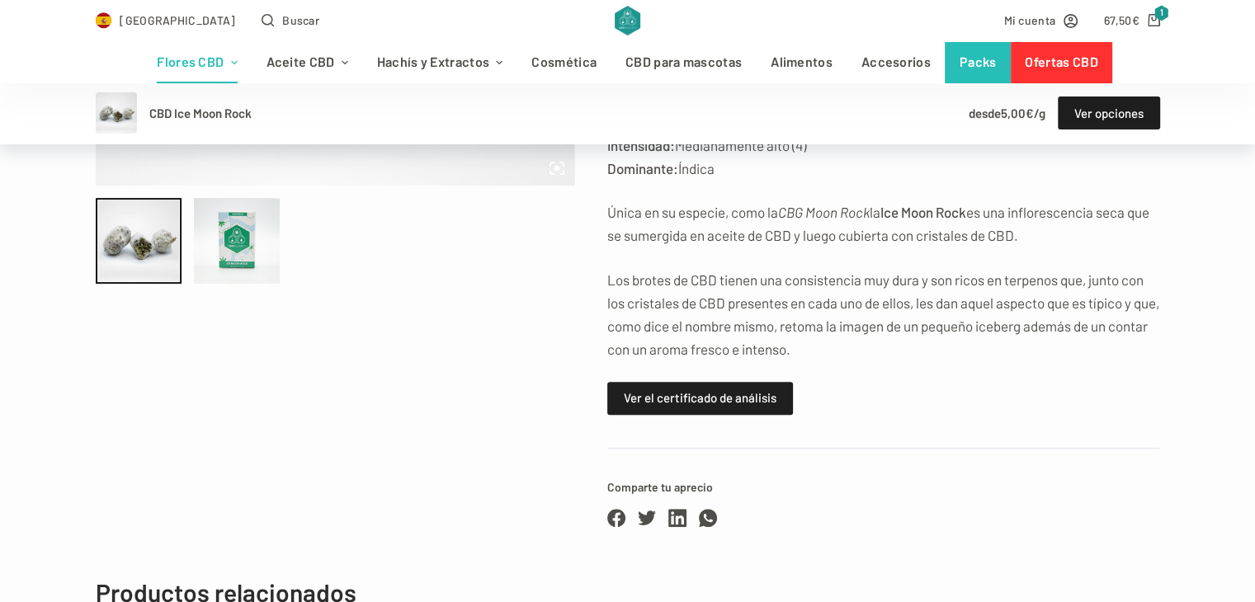
scroll to position [577, 0]
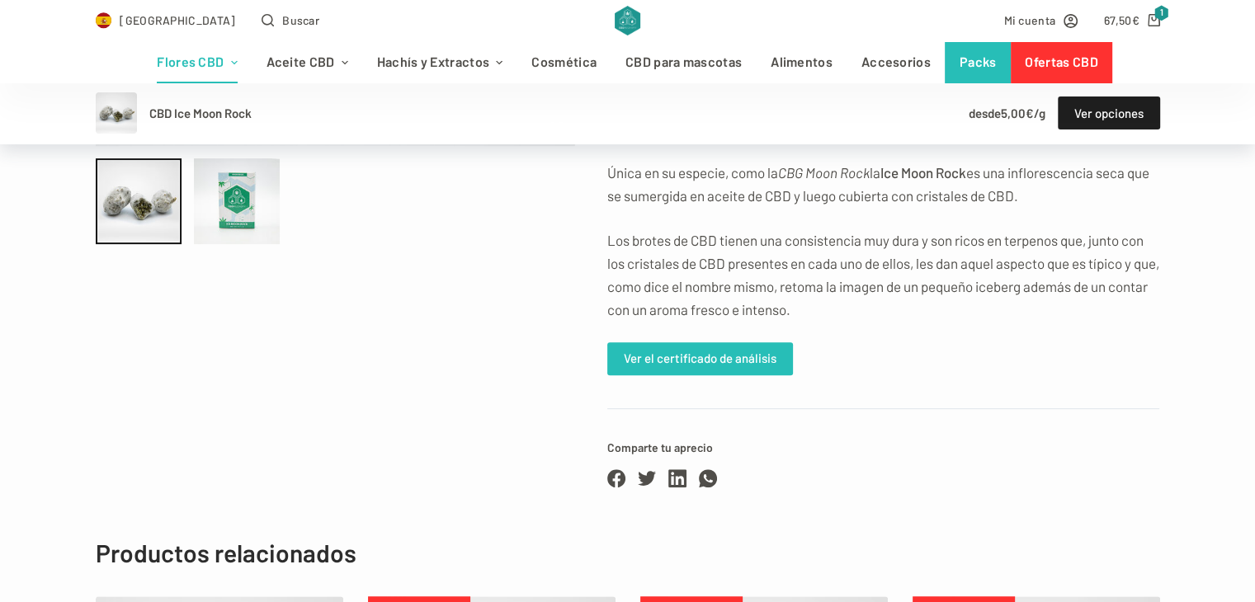
click at [689, 359] on link "Ver el certificado de análisis" at bounding box center [700, 358] width 186 height 33
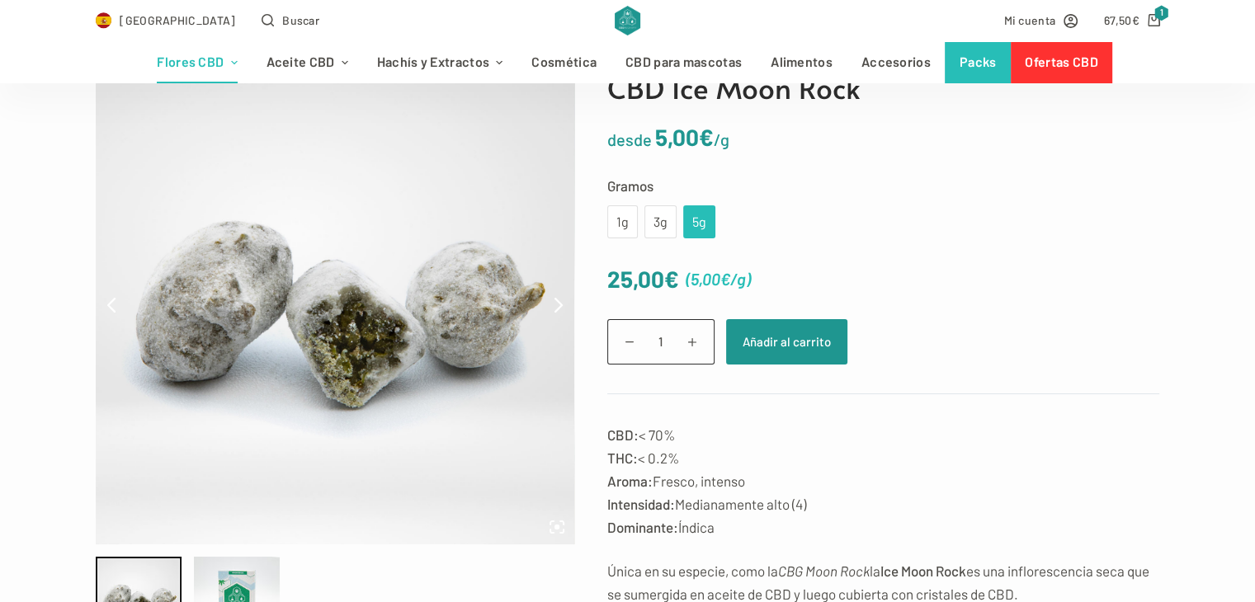
scroll to position [165, 0]
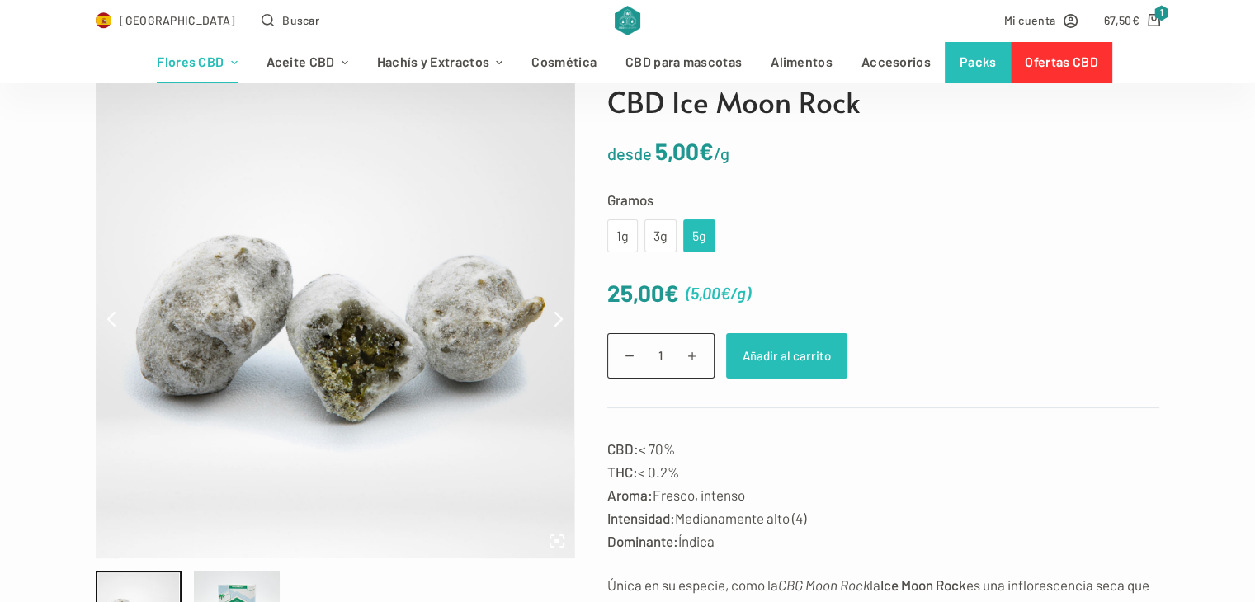
click at [808, 353] on button "Añadir al carrito" at bounding box center [786, 355] width 121 height 45
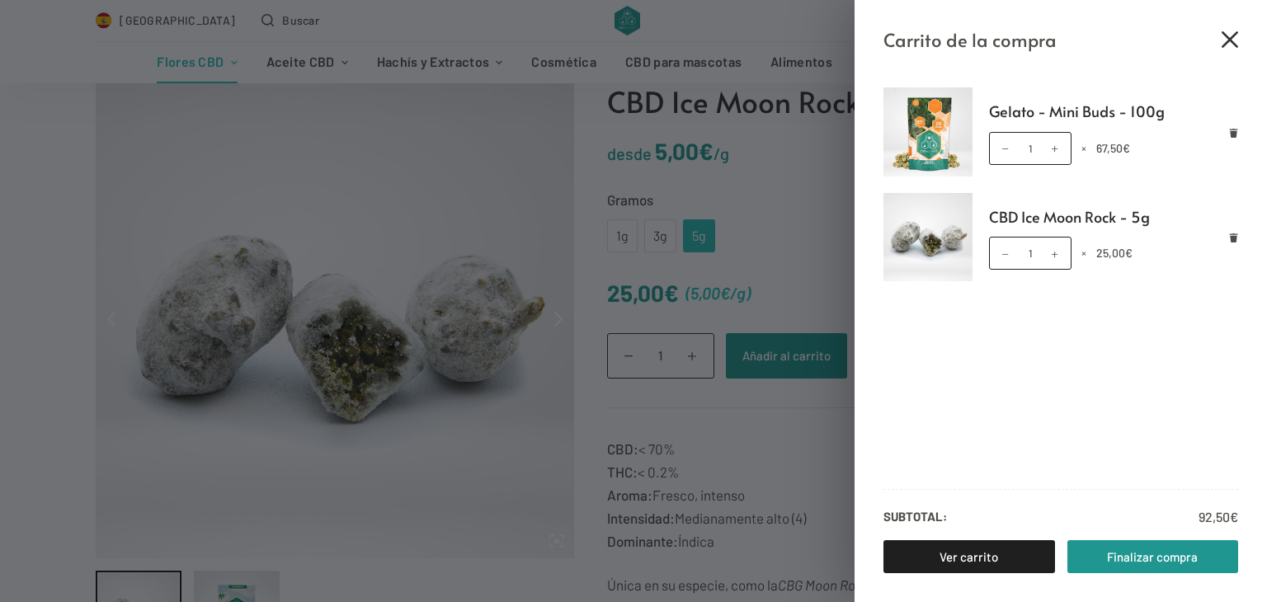
click at [1224, 35] on icon "Cerrar el cajón del carrito" at bounding box center [1230, 39] width 16 height 16
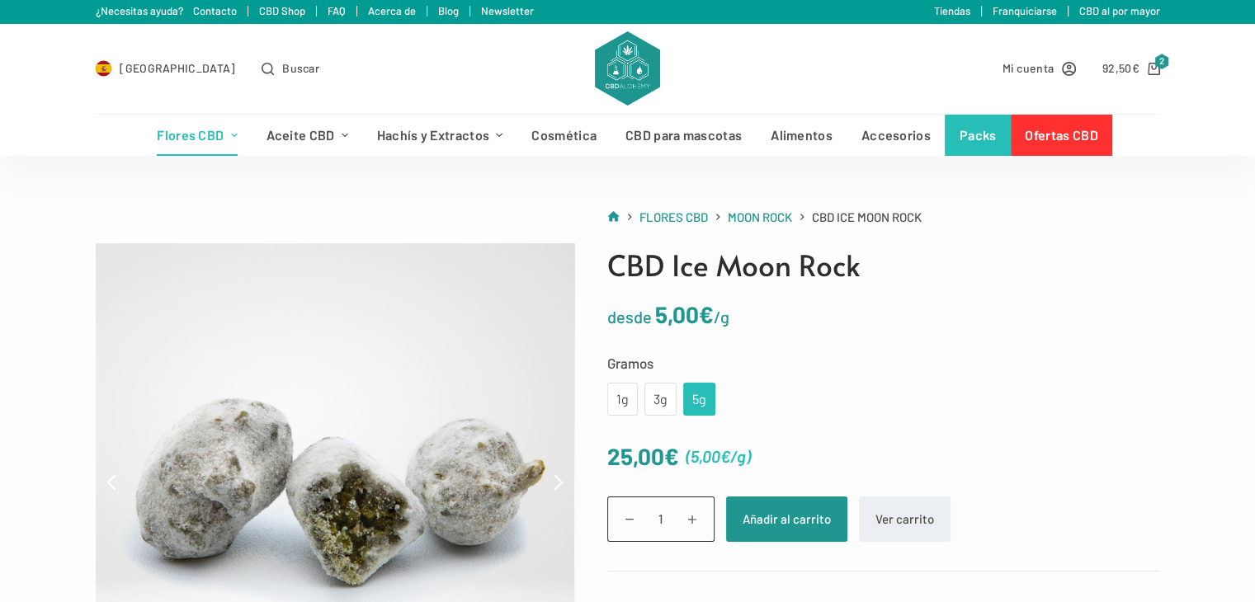
scroll to position [0, 0]
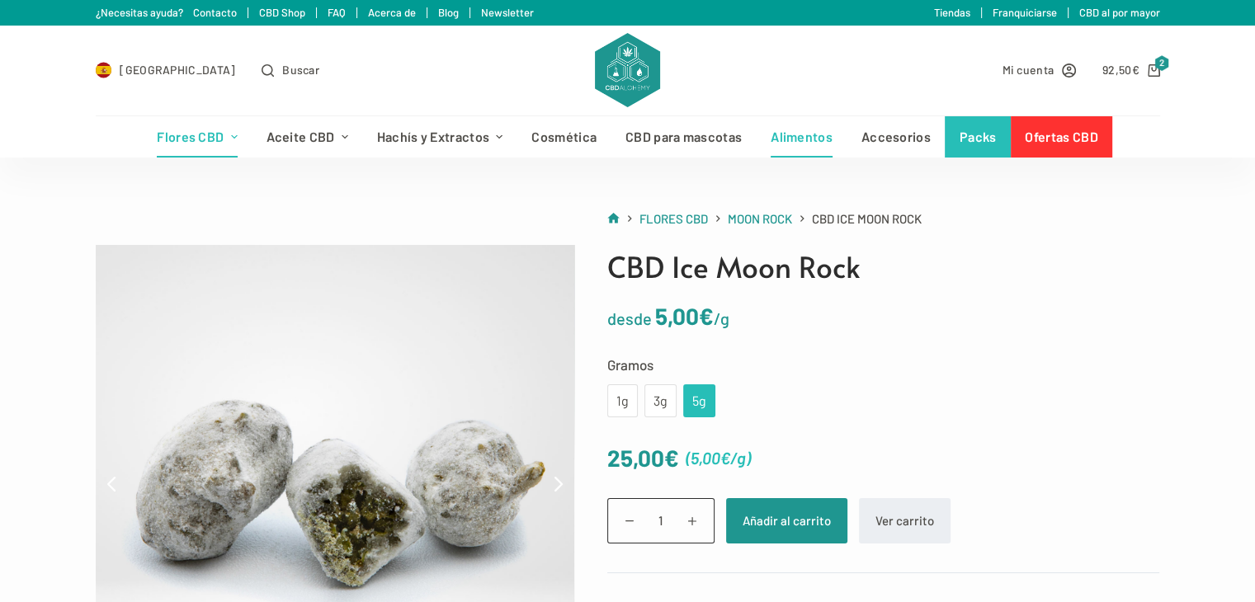
click at [787, 139] on link "Alimentos" at bounding box center [801, 136] width 91 height 41
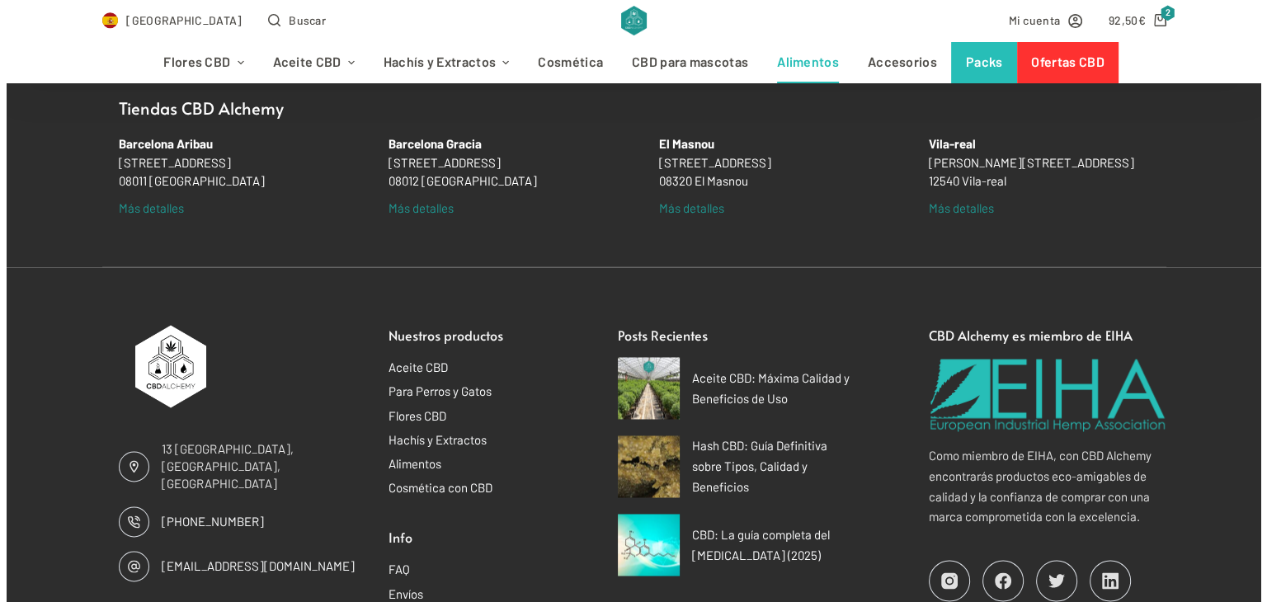
scroll to position [2855, 0]
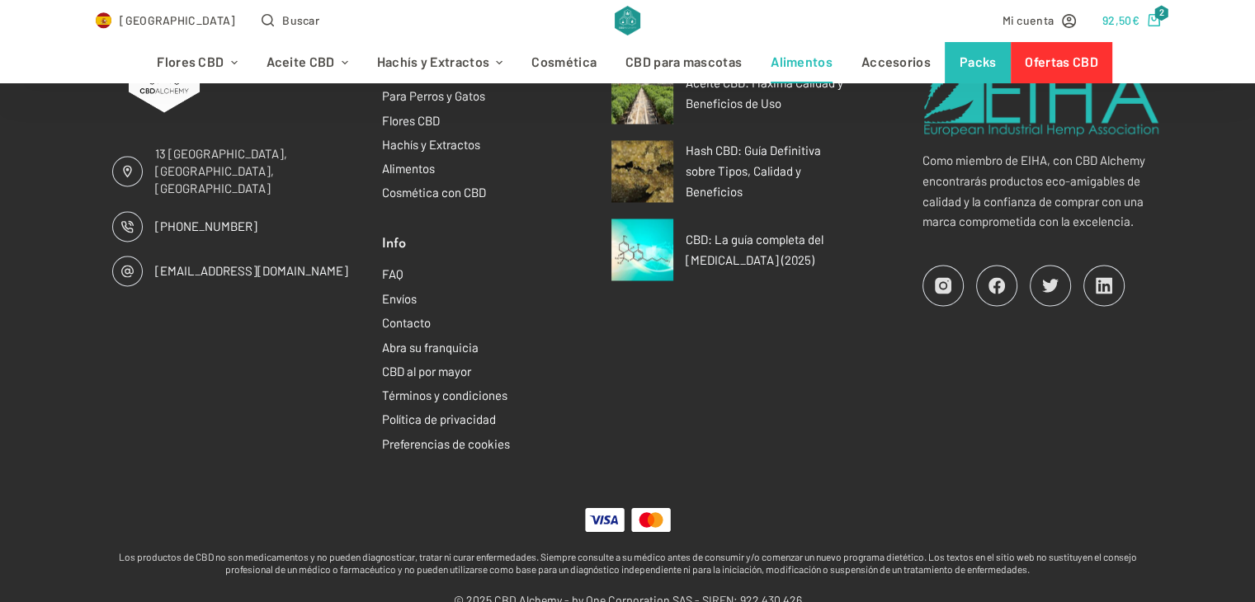
click at [1147, 16] on icon "Carro de compra" at bounding box center [1153, 20] width 12 height 12
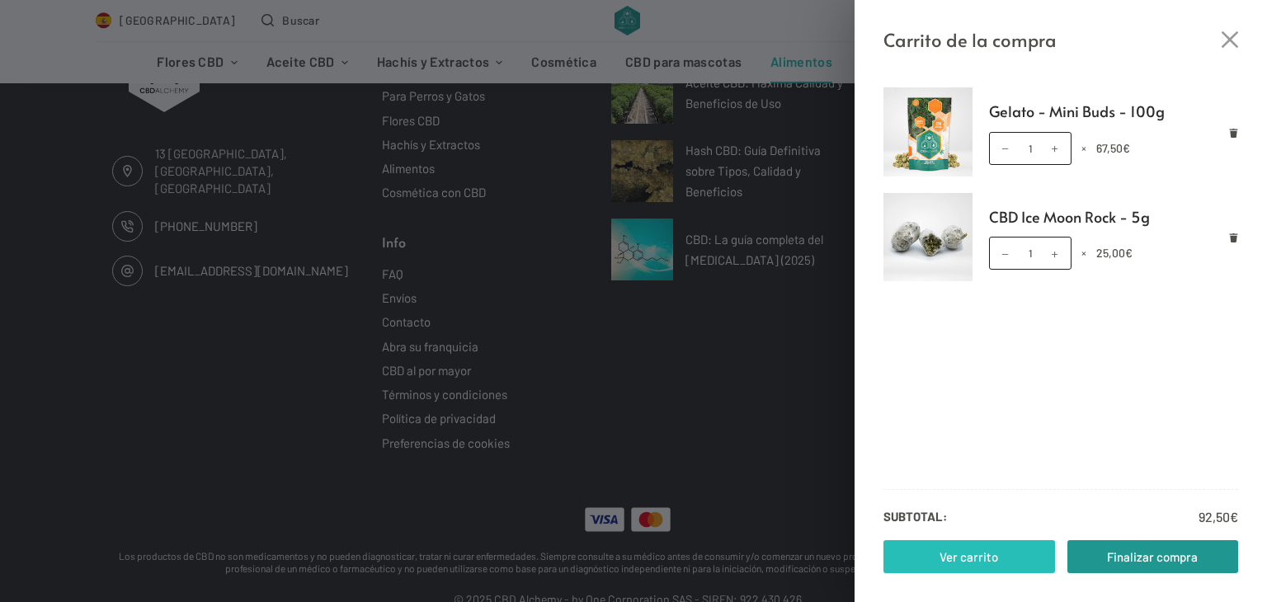
click at [929, 544] on link "Ver carrito" at bounding box center [969, 556] width 172 height 33
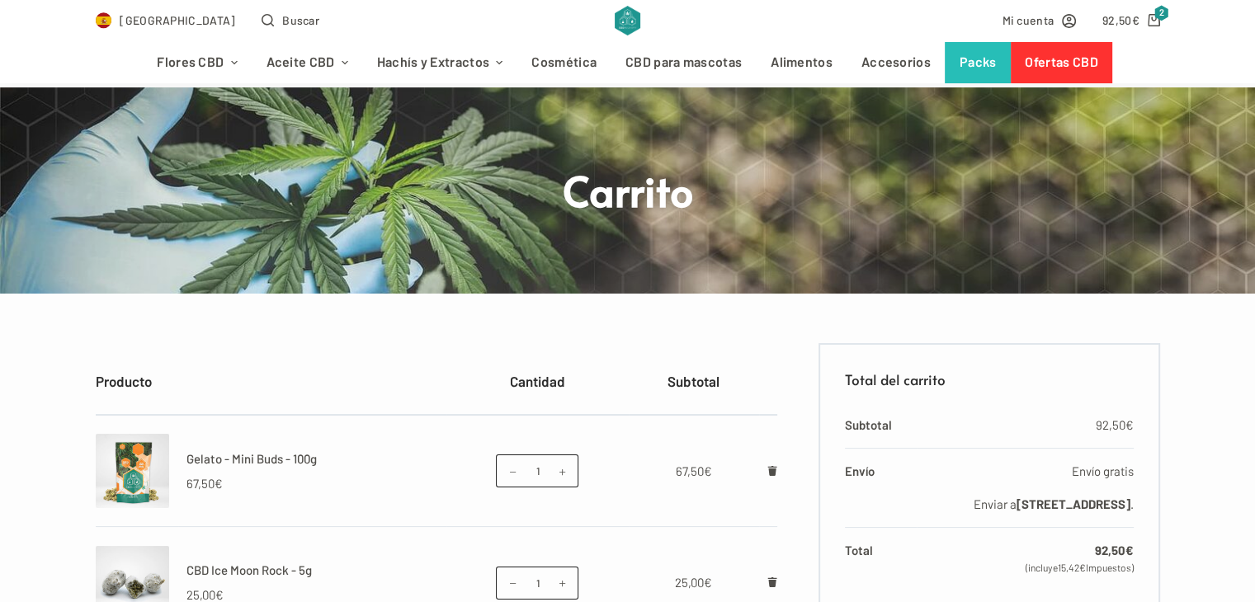
scroll to position [247, 0]
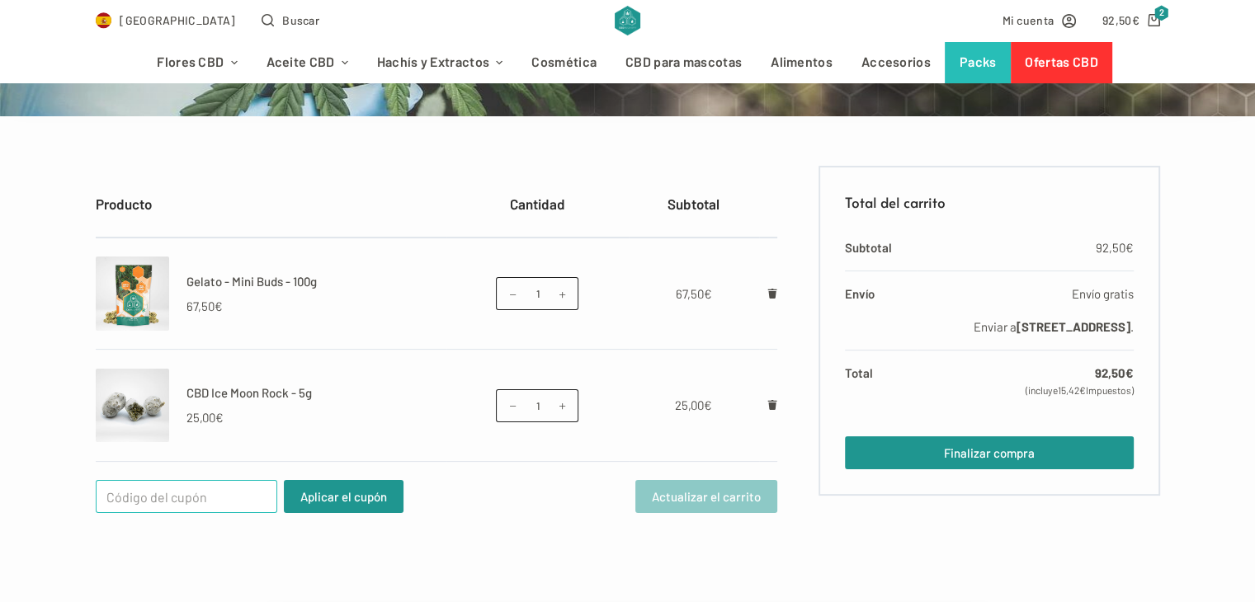
click at [115, 498] on input "Cupón:" at bounding box center [186, 496] width 181 height 33
paste input "WELCOME25"
type input "WELCOME25"
click at [323, 492] on button "Aplicar el cupón" at bounding box center [344, 496] width 120 height 33
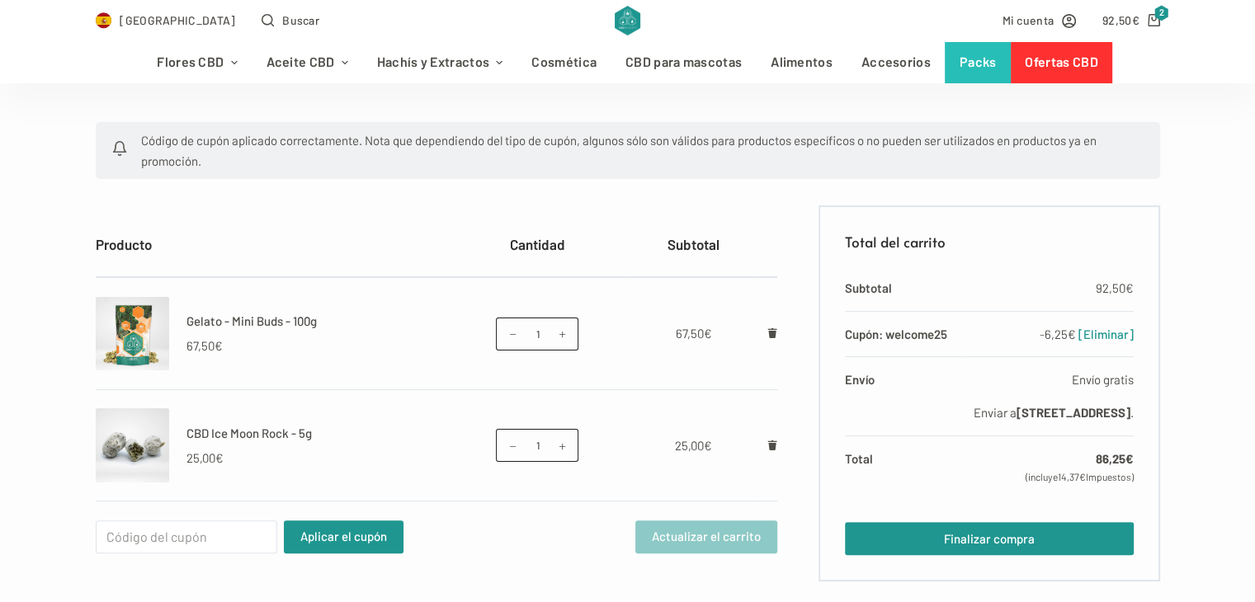
scroll to position [330, 0]
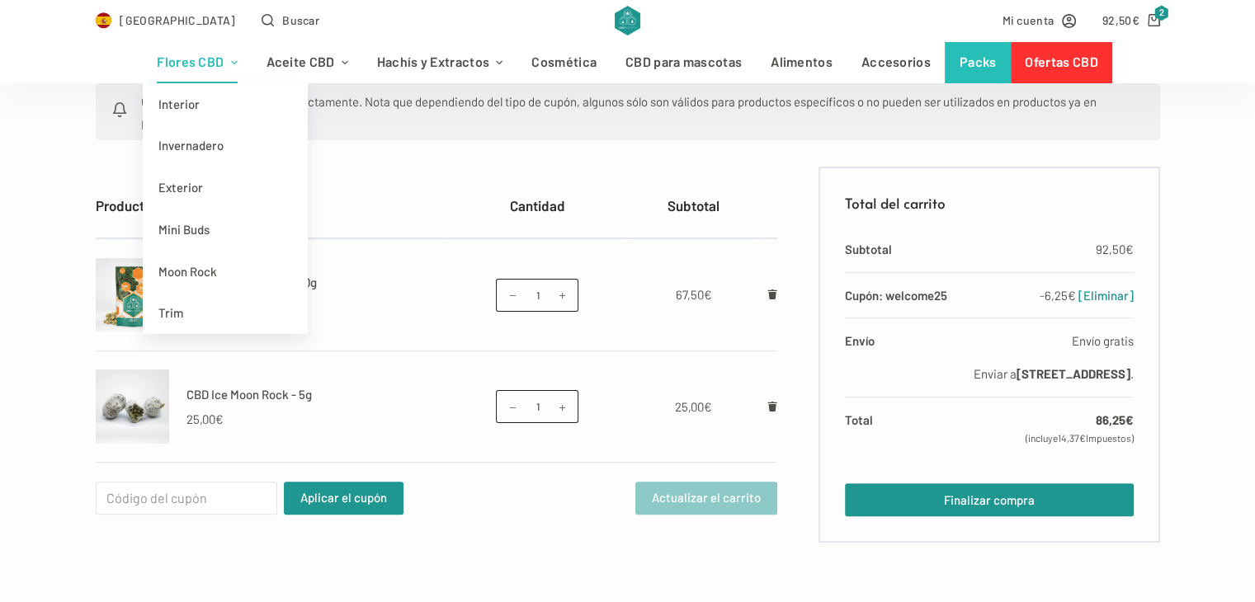
click at [224, 64] on link "Flores CBD" at bounding box center [197, 62] width 109 height 41
click at [180, 232] on link "Mini Buds" at bounding box center [225, 230] width 165 height 42
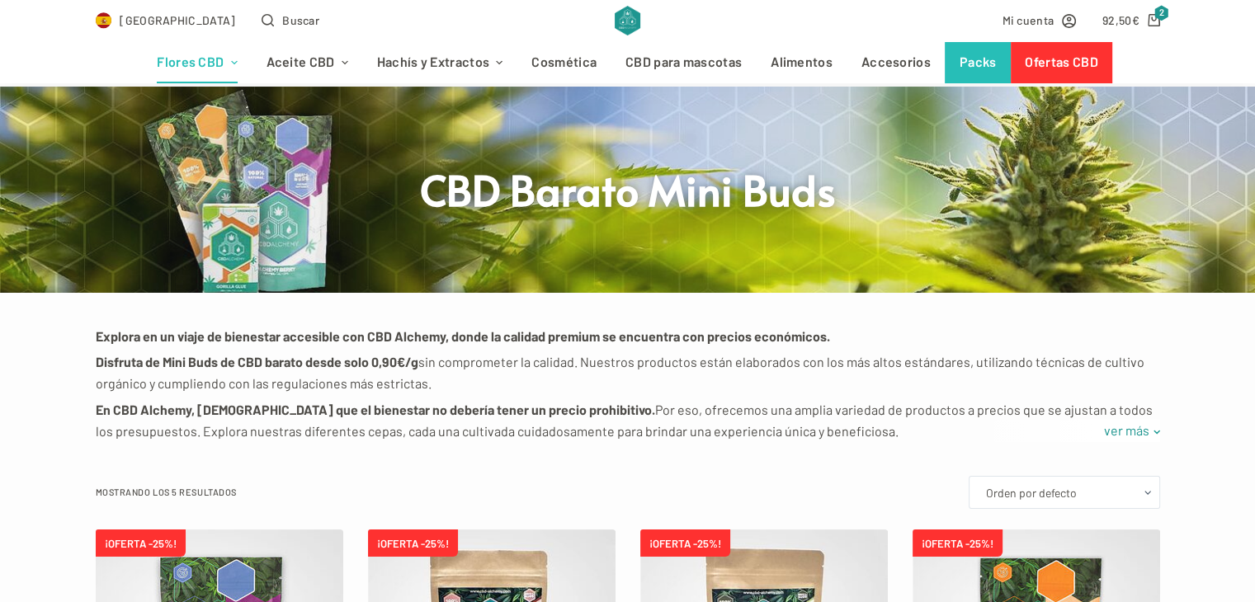
scroll to position [165, 0]
